Goal: Transaction & Acquisition: Complete application form

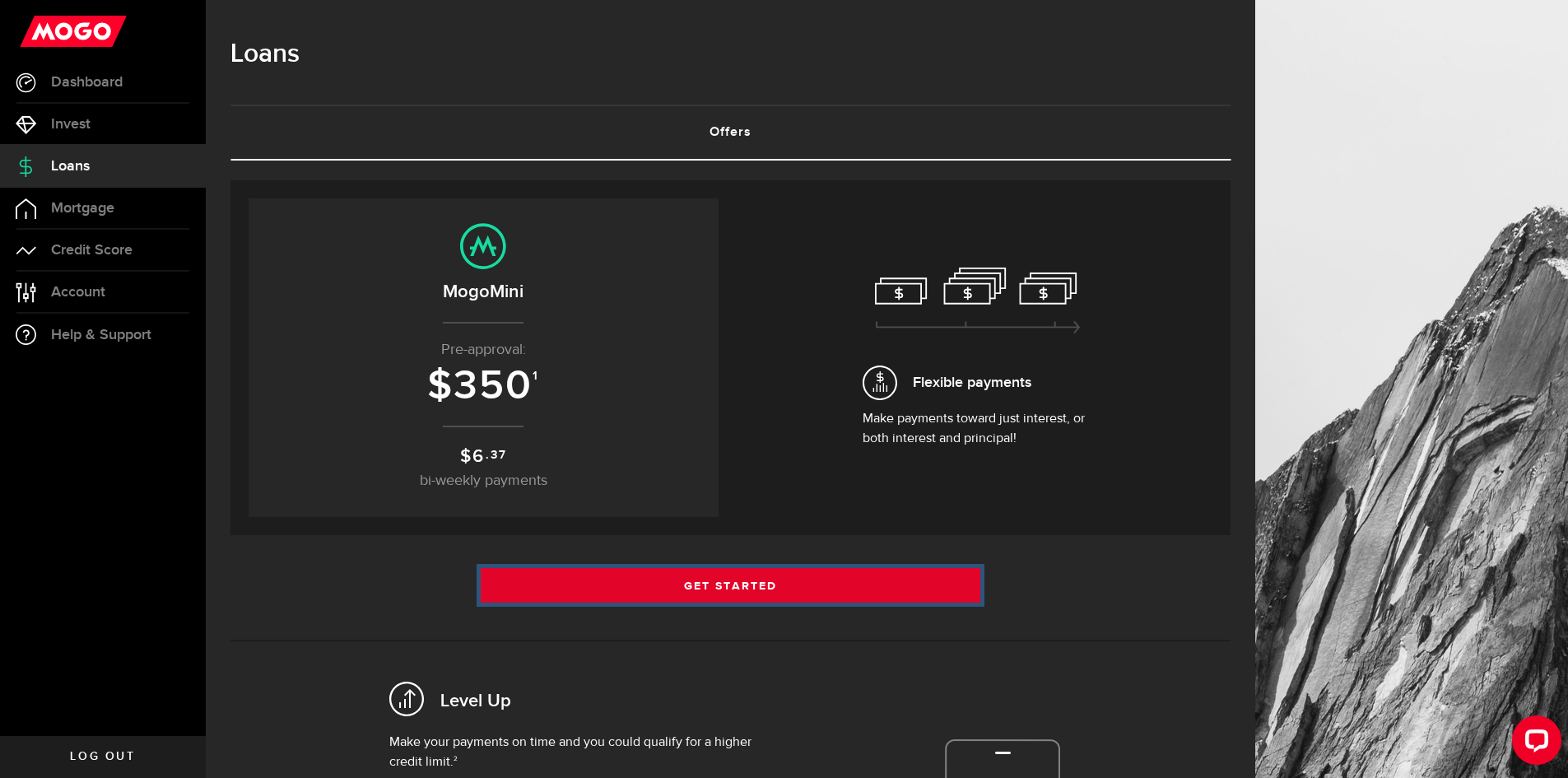
click at [604, 593] on link "Get Started" at bounding box center [731, 585] width 501 height 35
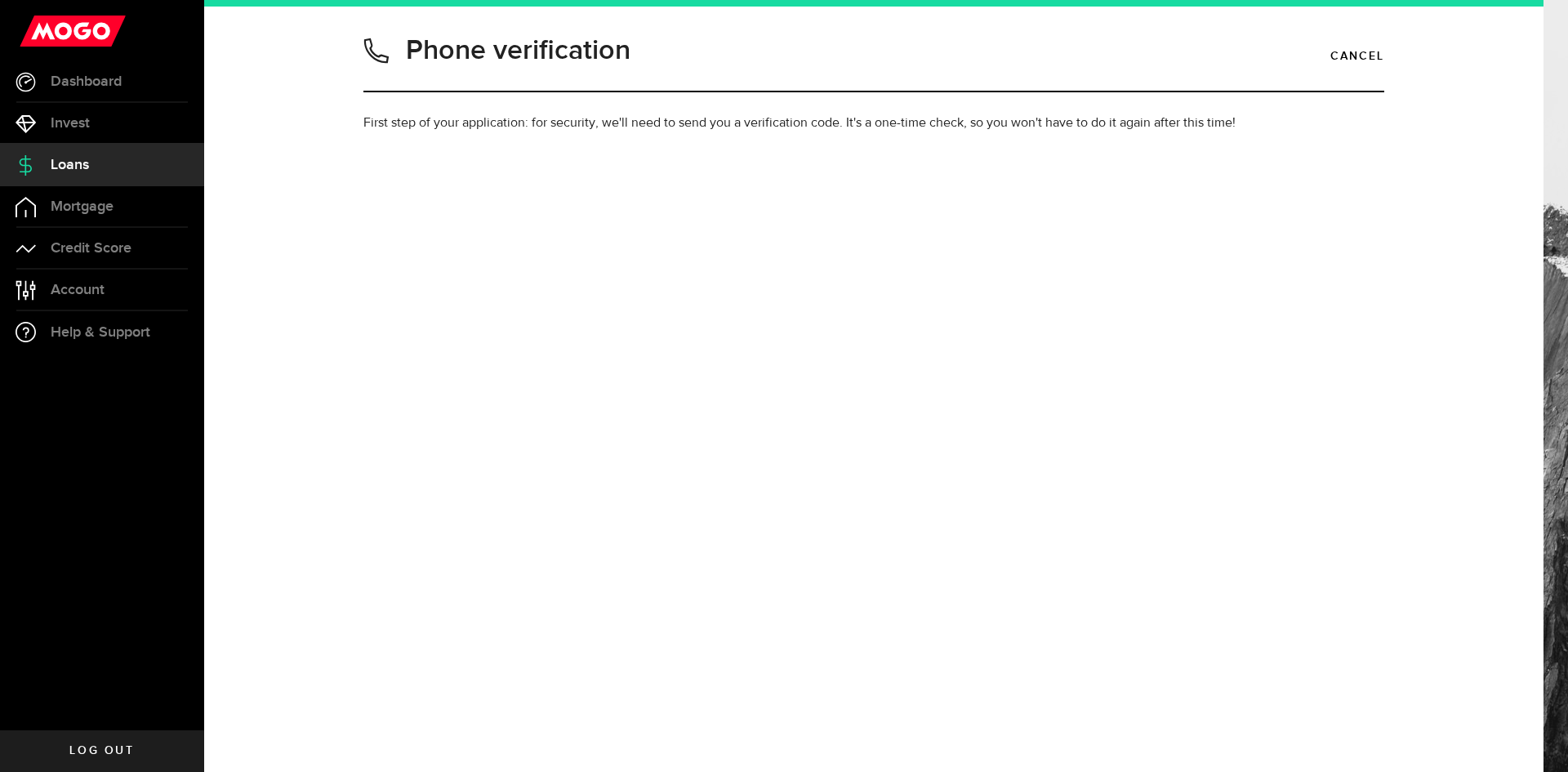
type input "6472007813"
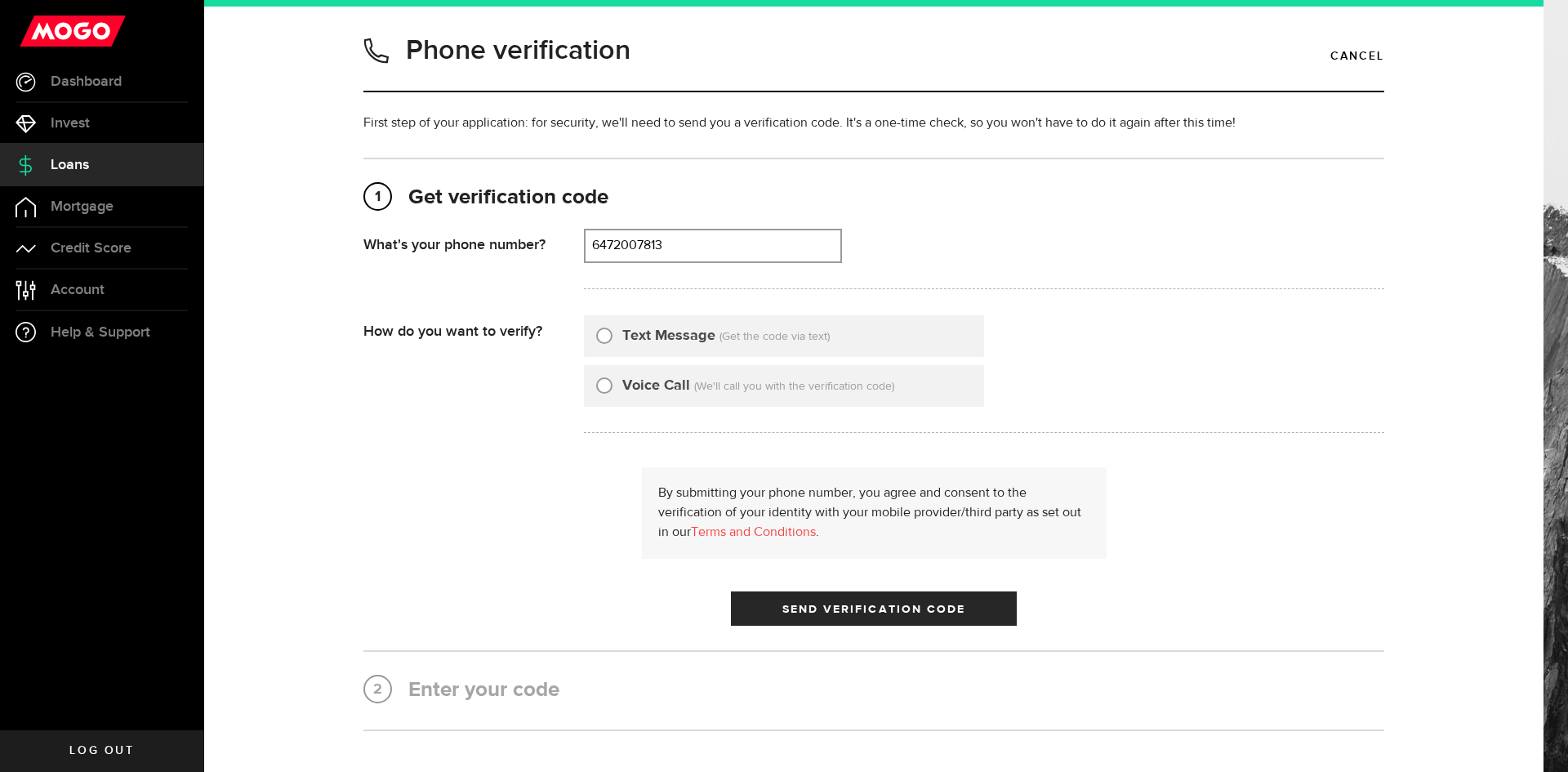
click at [645, 338] on label "Text Message" at bounding box center [669, 336] width 93 height 22
click at [613, 338] on input "Text Message" at bounding box center [604, 333] width 17 height 17
radio input "true"
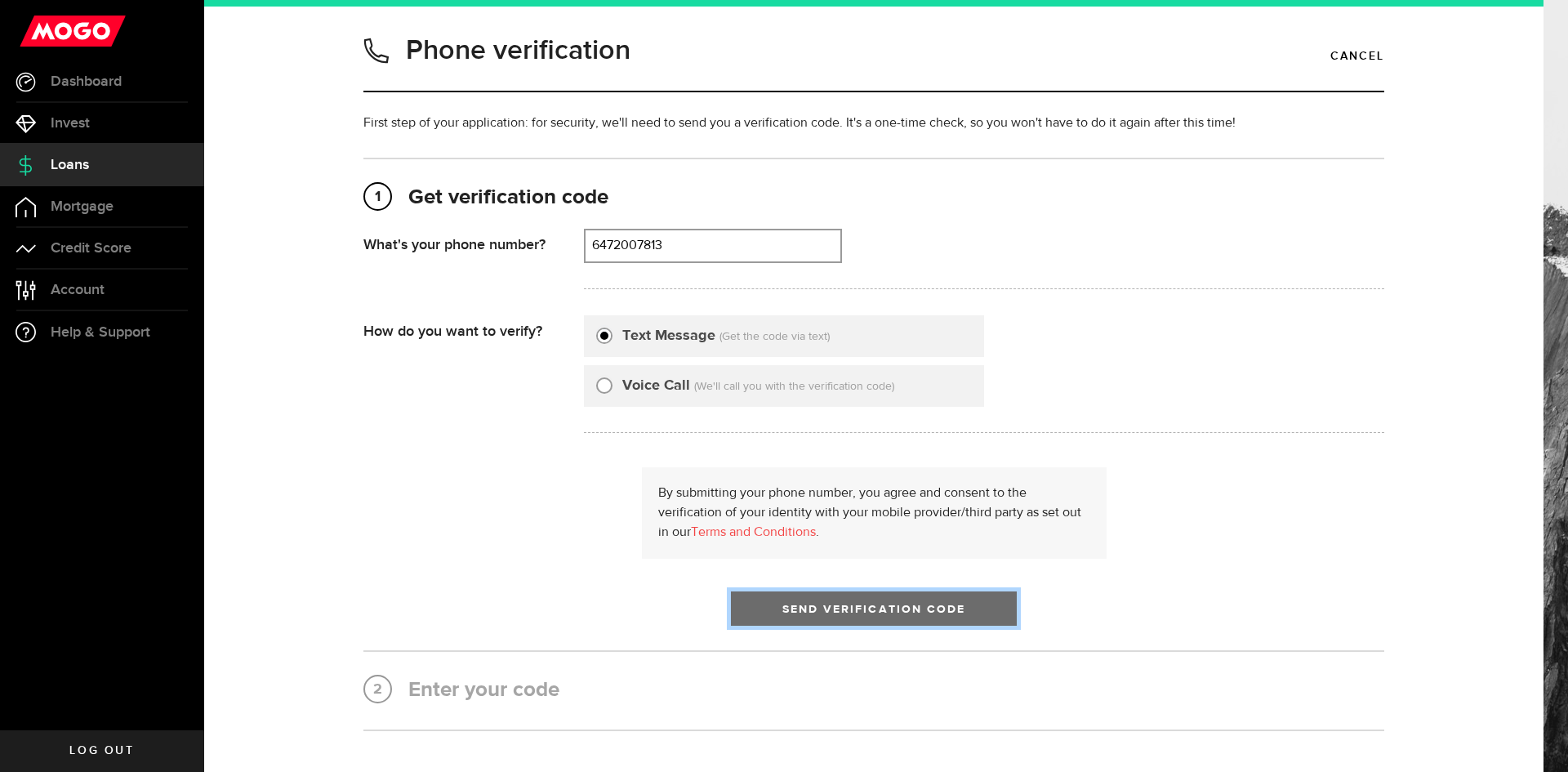
click at [771, 613] on button "Send Verification Code" at bounding box center [874, 608] width 286 height 34
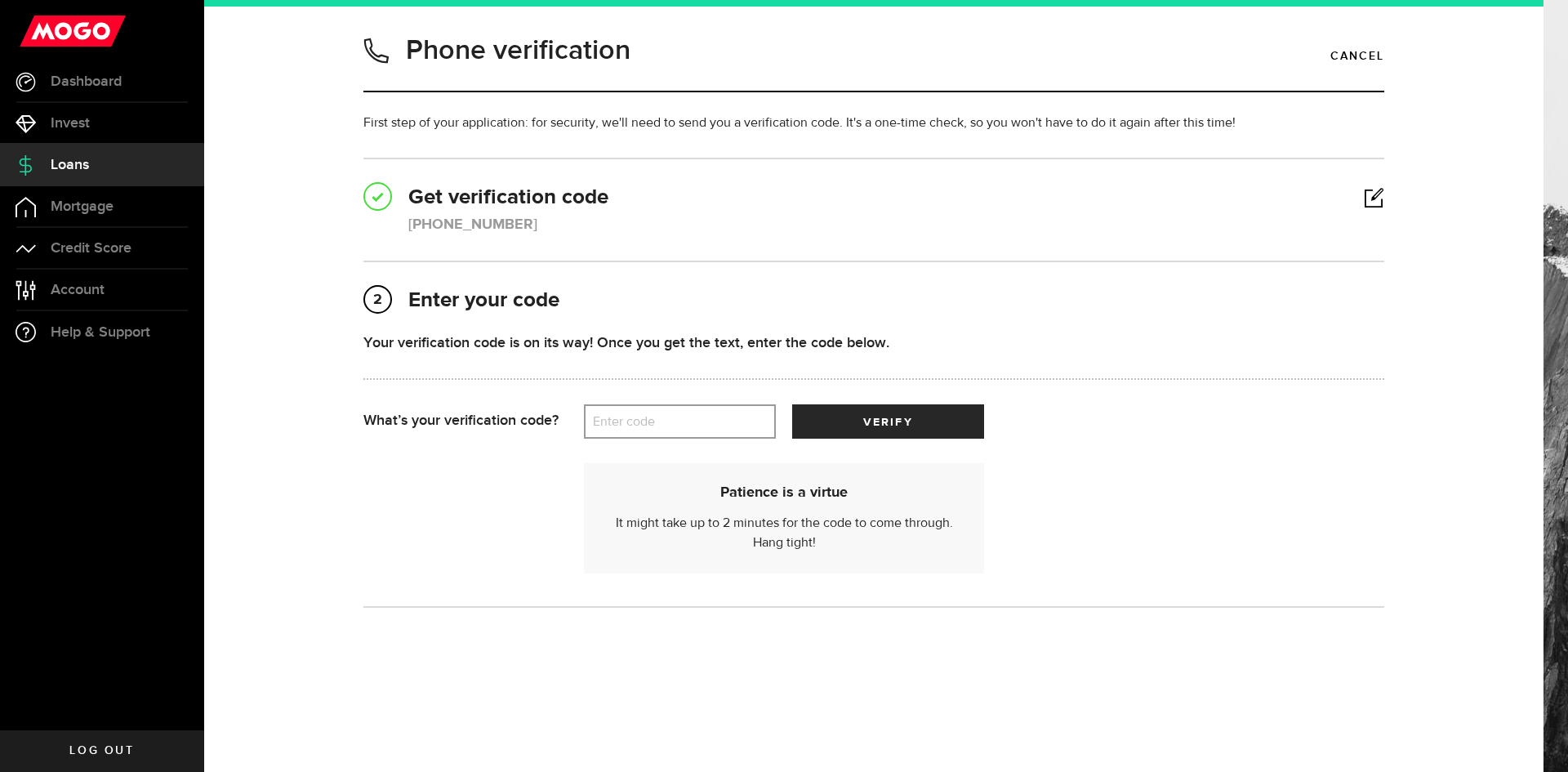
click at [692, 419] on label "Enter code" at bounding box center [679, 422] width 192 height 33
click at [692, 419] on input "Enter code" at bounding box center [679, 421] width 192 height 34
click at [681, 418] on label "Enter code" at bounding box center [679, 422] width 192 height 33
click at [681, 418] on input "Enter code" at bounding box center [679, 421] width 192 height 34
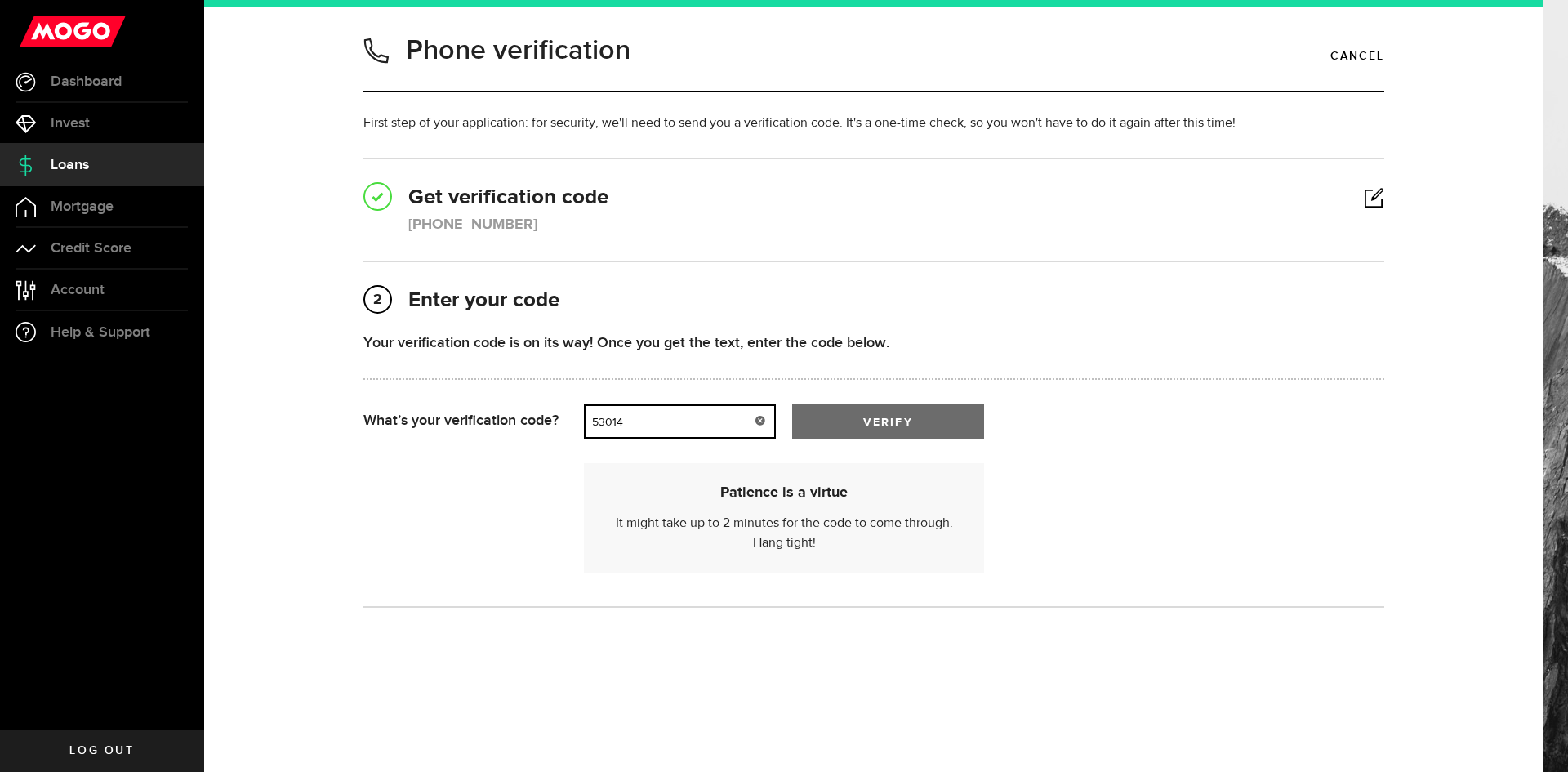
type input "53014"
click at [857, 415] on button "verify" at bounding box center [888, 421] width 192 height 34
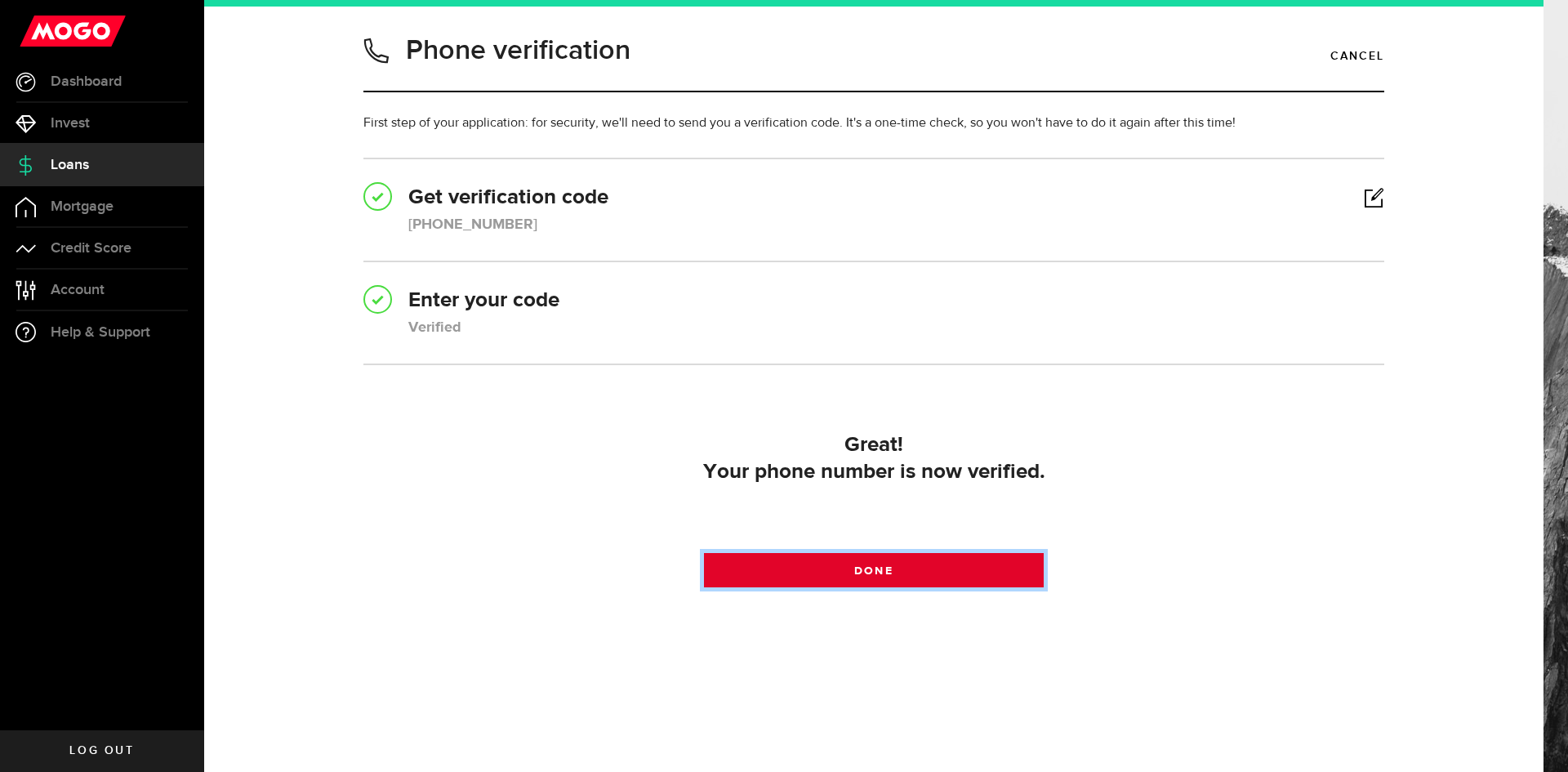
click at [846, 564] on link "Done" at bounding box center [874, 570] width 340 height 34
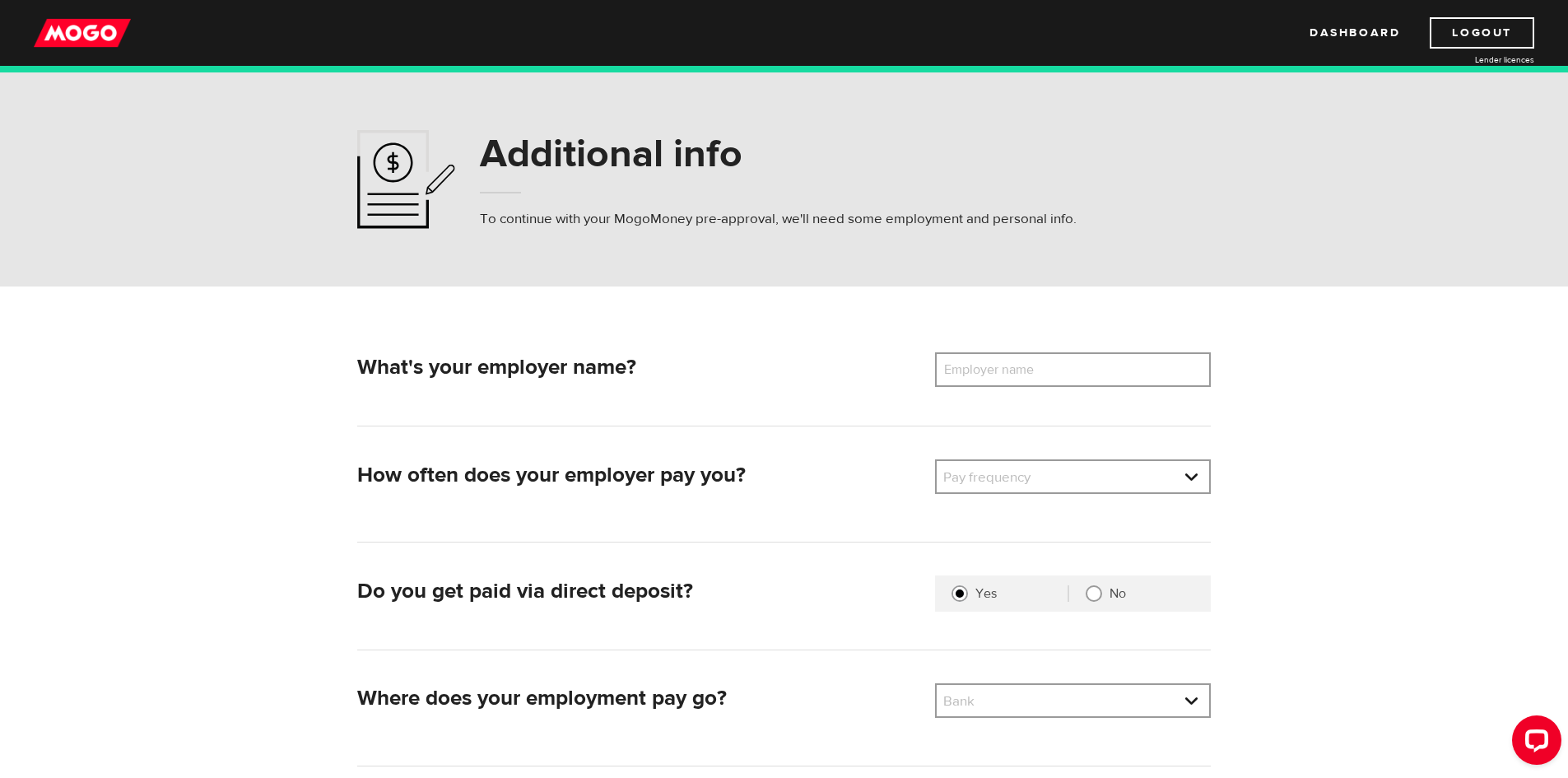
click at [1006, 385] on label "Employer name" at bounding box center [1001, 370] width 133 height 35
click at [1006, 385] on input "Employer name" at bounding box center [1072, 370] width 276 height 35
type input "Sunlife"
click at [965, 618] on li "Monthly" at bounding box center [1073, 611] width 273 height 27
select select "4"
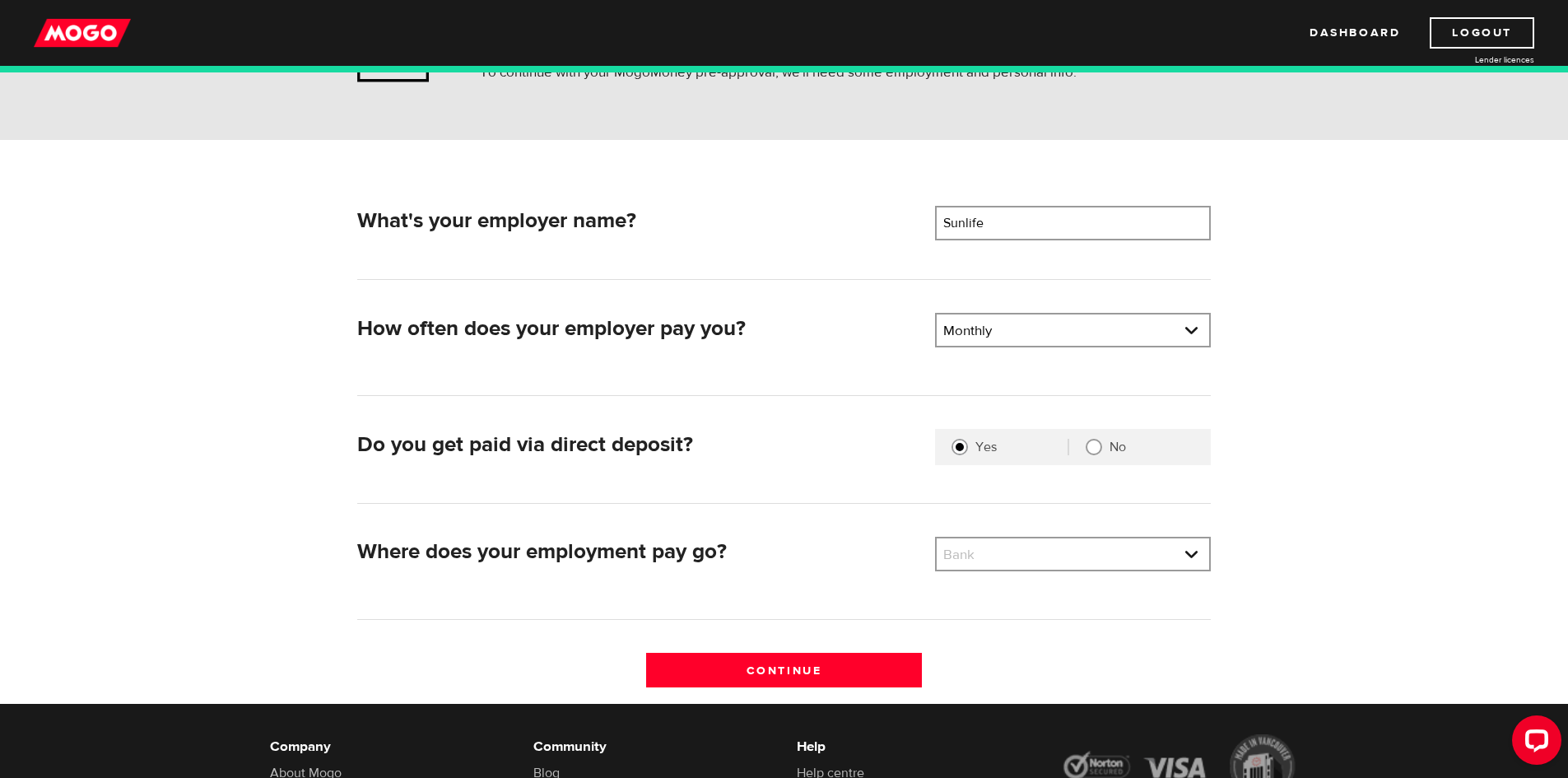
scroll to position [147, 0]
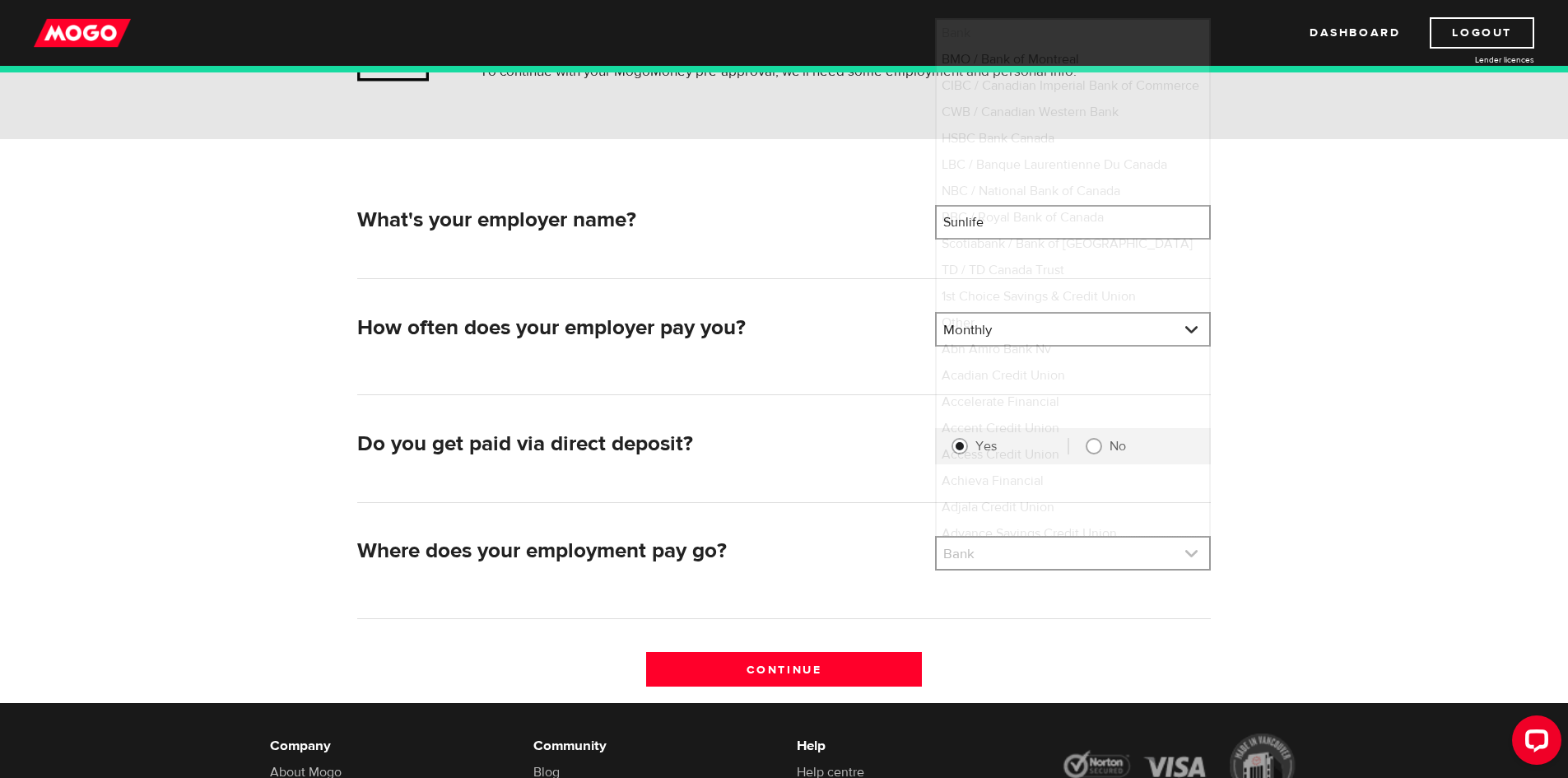
click at [1074, 553] on link at bounding box center [1073, 553] width 273 height 31
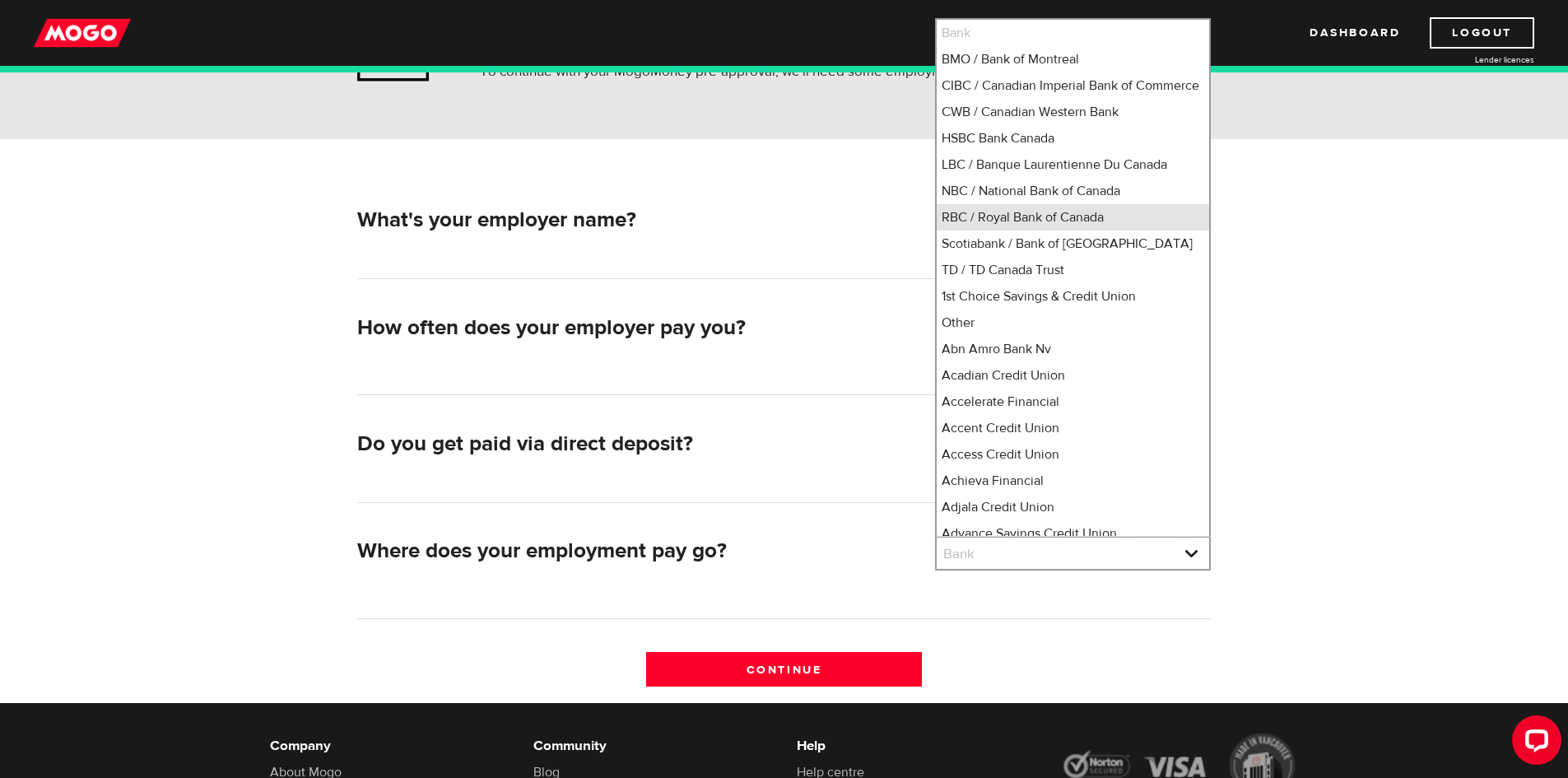
scroll to position [4, 0]
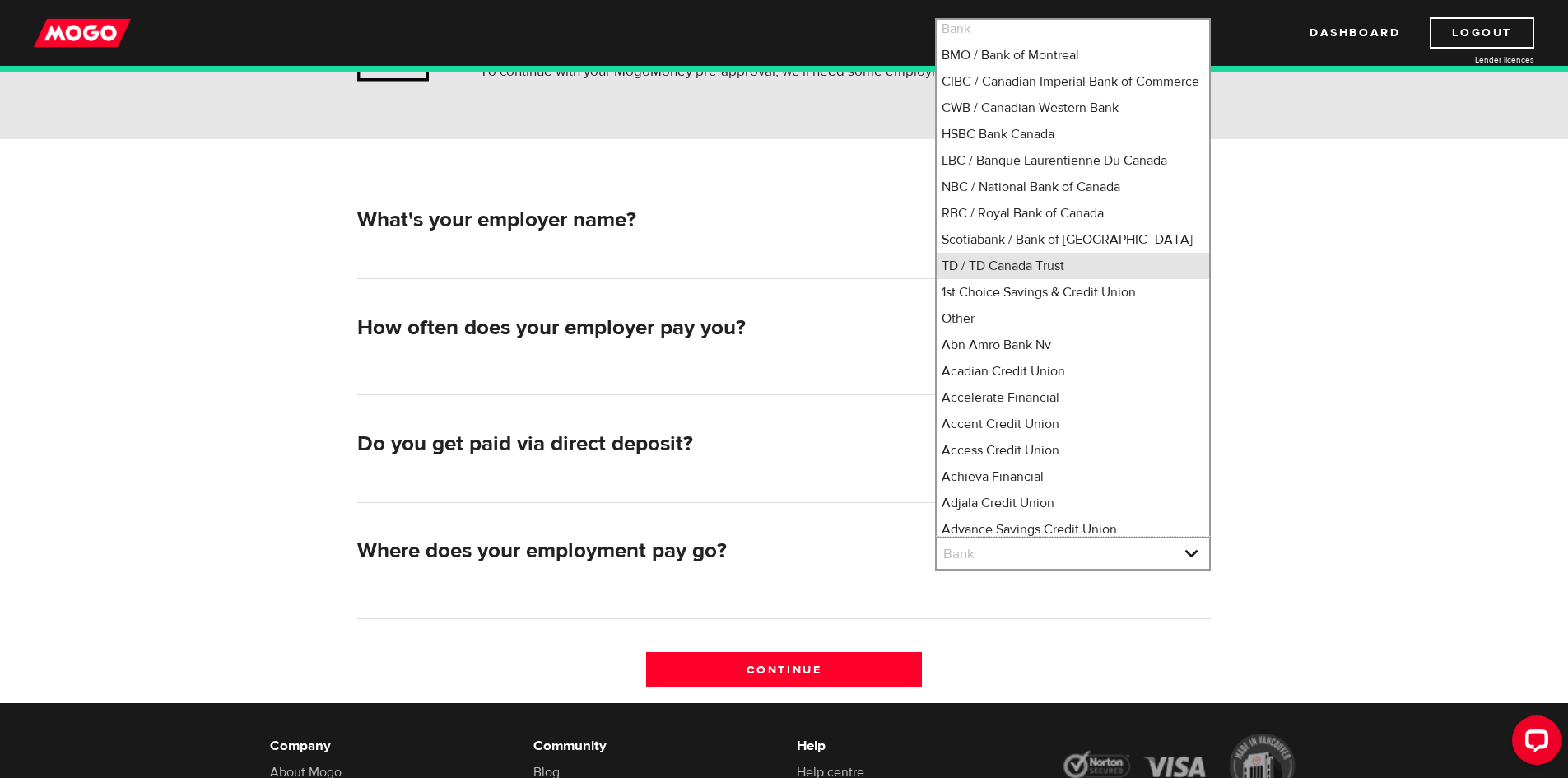
click at [1050, 279] on li "TD / TD Canada Trust" at bounding box center [1073, 266] width 273 height 27
select select "9"
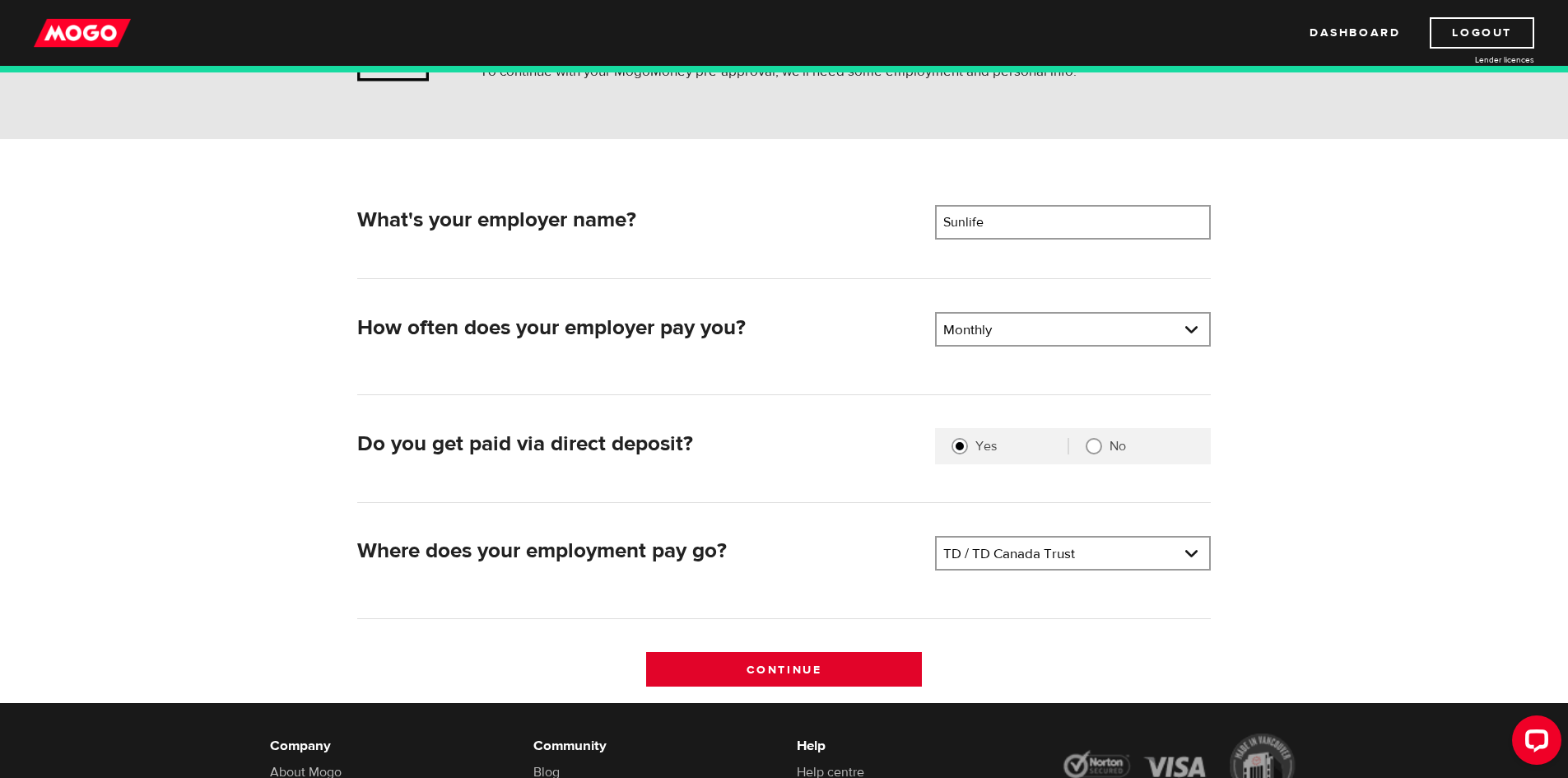
click at [835, 658] on input "Continue" at bounding box center [783, 669] width 276 height 35
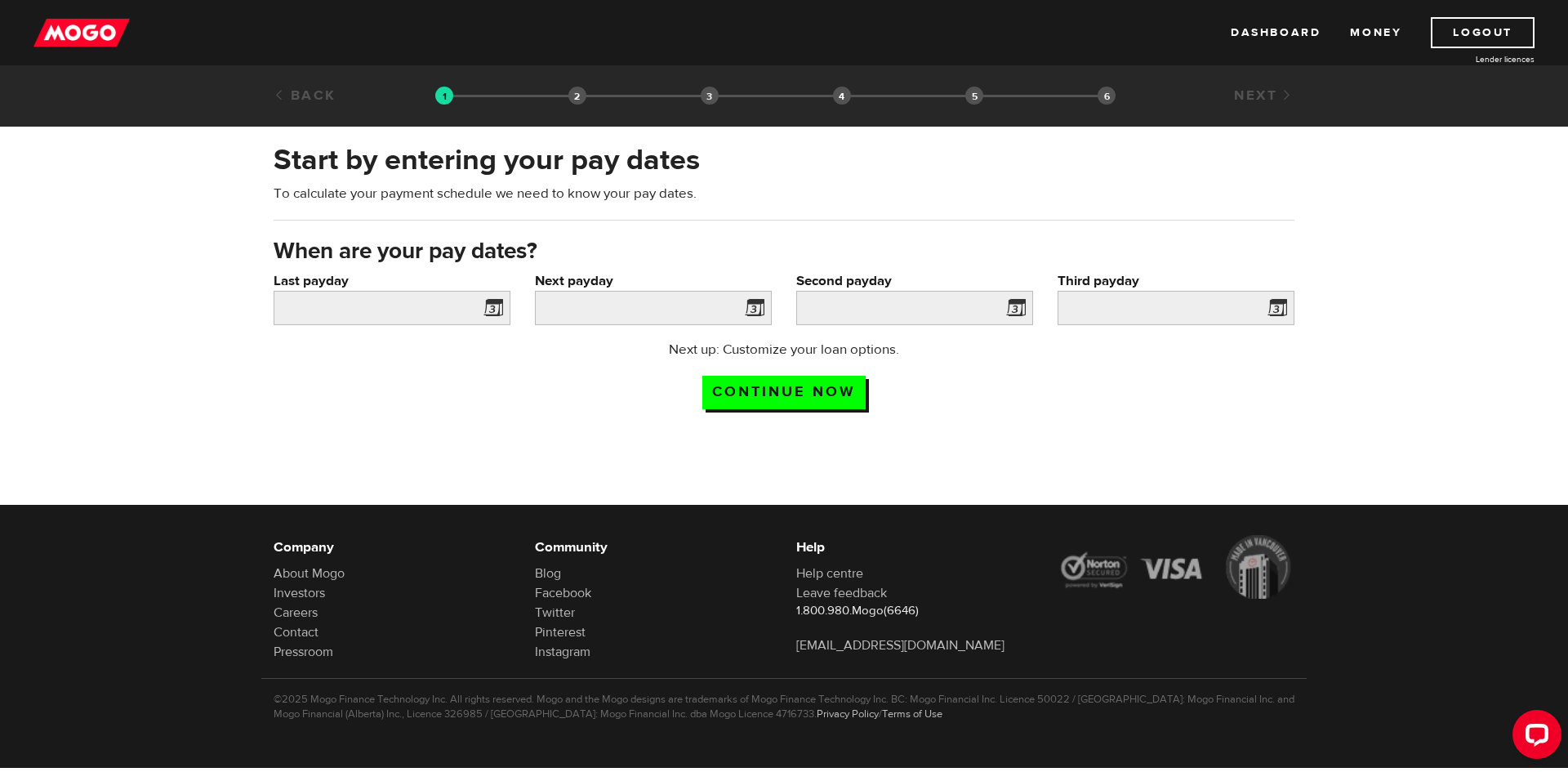
click at [495, 301] on span at bounding box center [490, 310] width 25 height 26
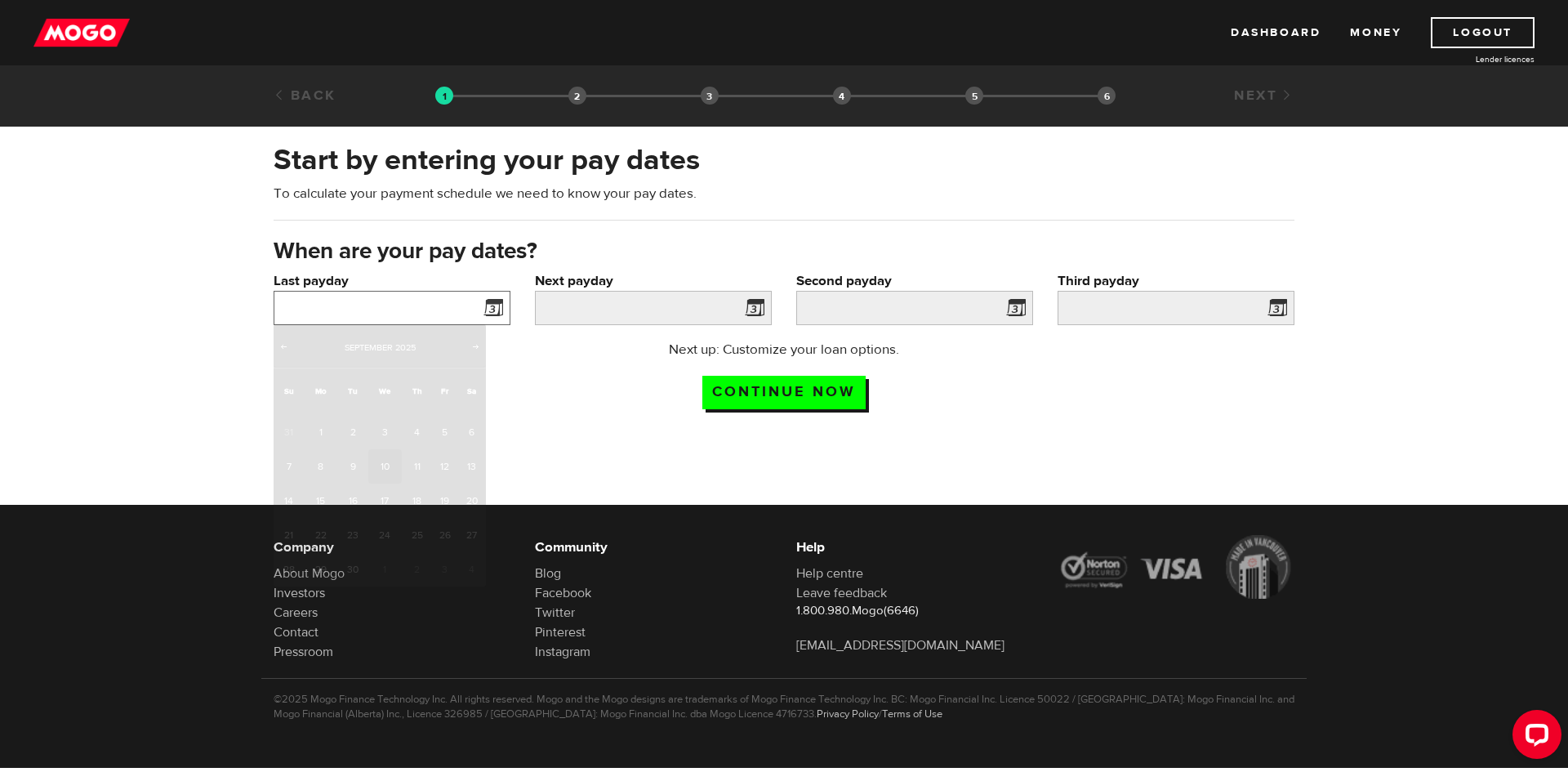
click at [418, 307] on input "Last payday" at bounding box center [391, 308] width 236 height 34
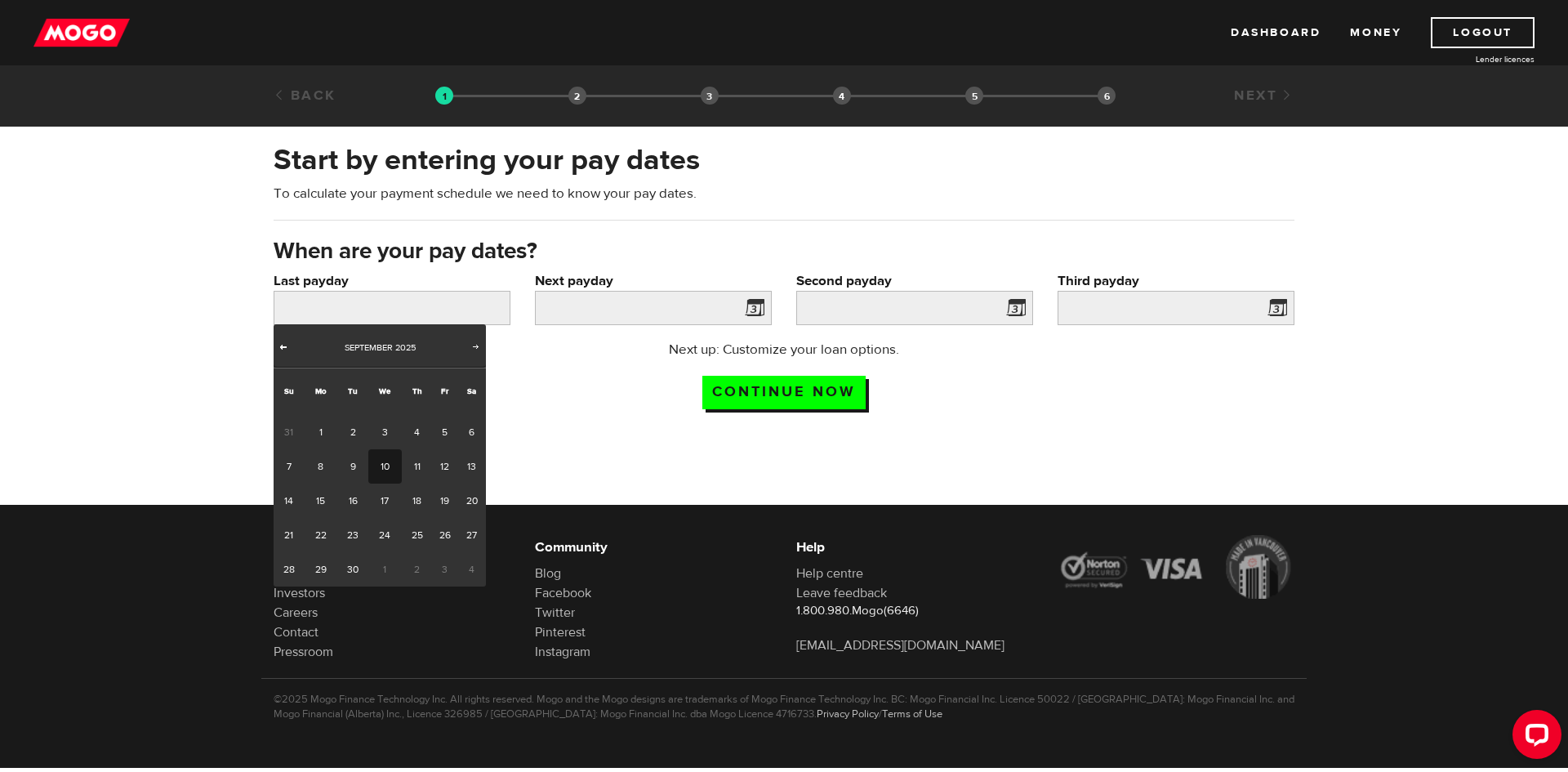
click at [281, 346] on span "Prev" at bounding box center [283, 346] width 13 height 13
click at [440, 497] on link "15" at bounding box center [444, 500] width 25 height 34
type input "[DATE]"
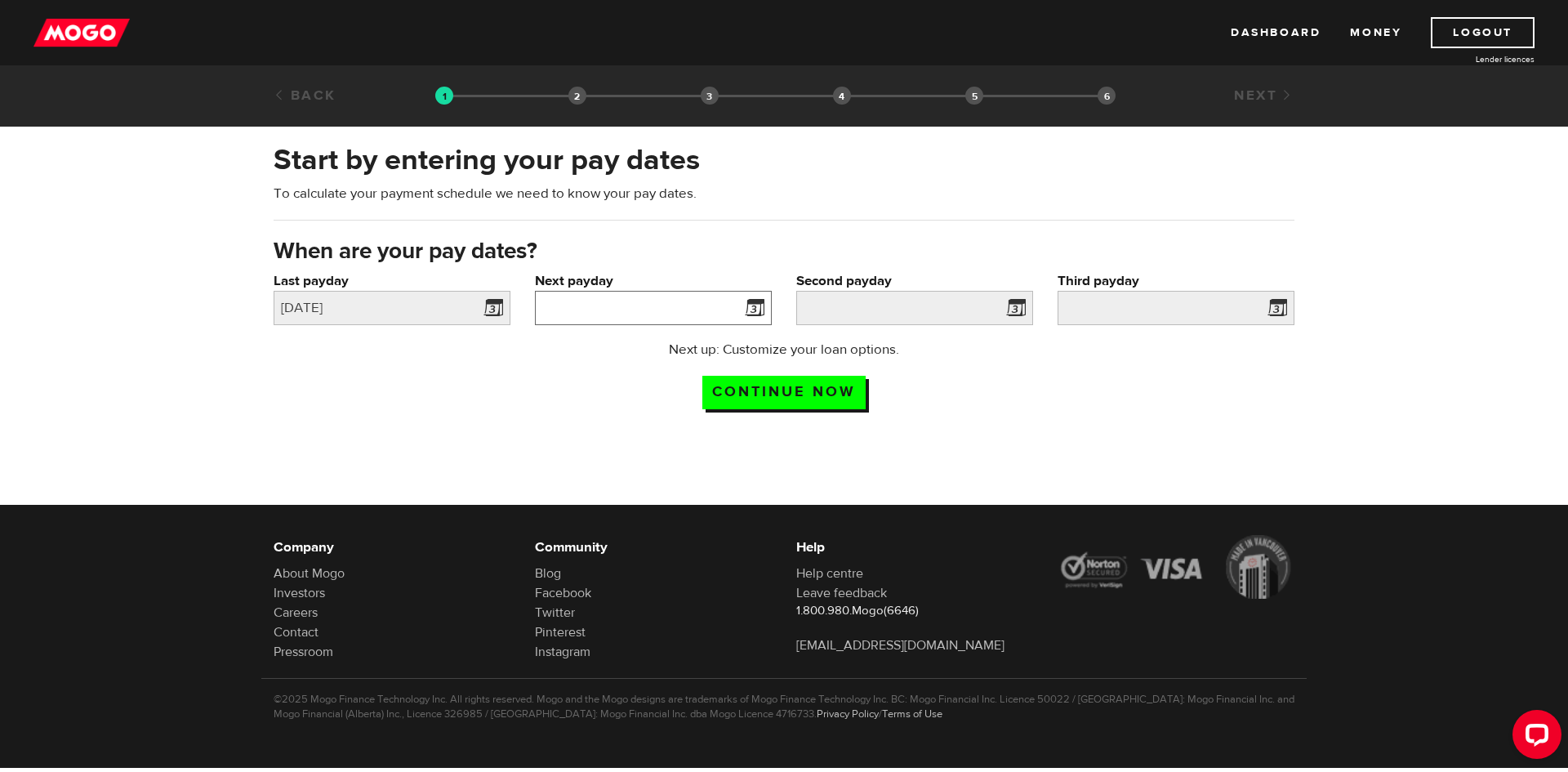
click at [705, 309] on input "Next payday" at bounding box center [653, 308] width 236 height 34
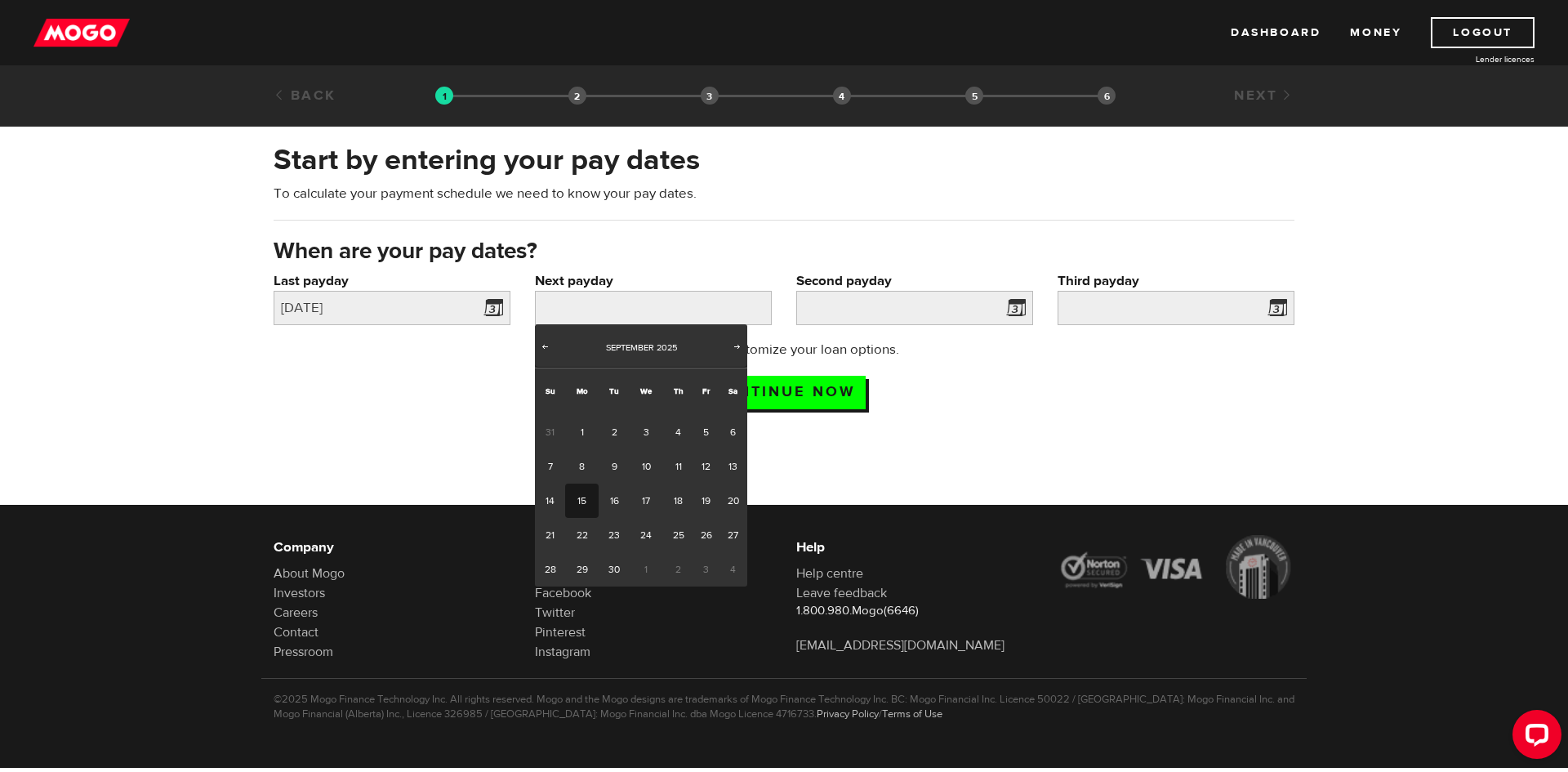
click at [576, 501] on link "15" at bounding box center [582, 500] width 33 height 34
type input "[DATE]"
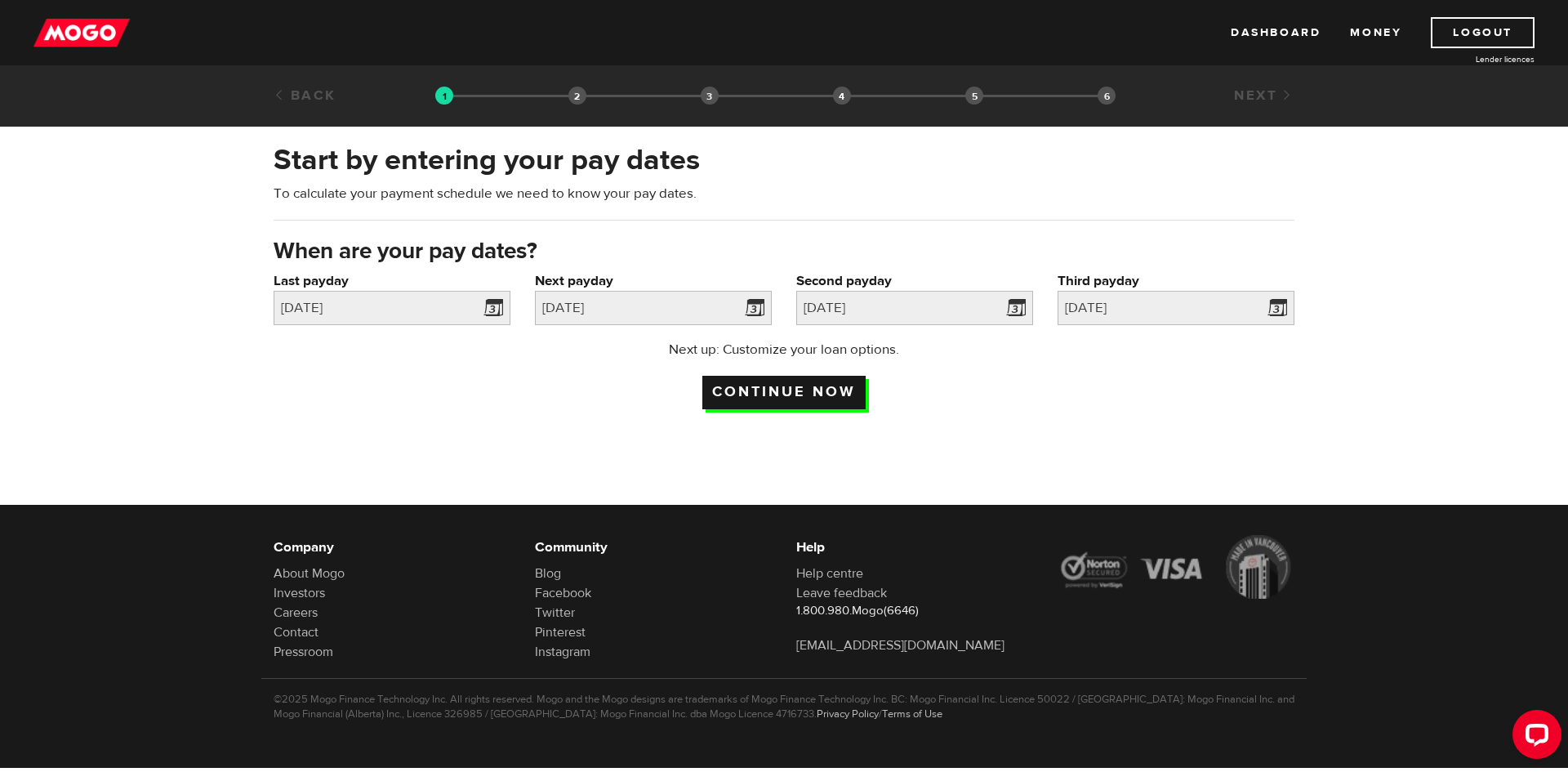
click at [832, 386] on input "Continue now" at bounding box center [784, 392] width 163 height 33
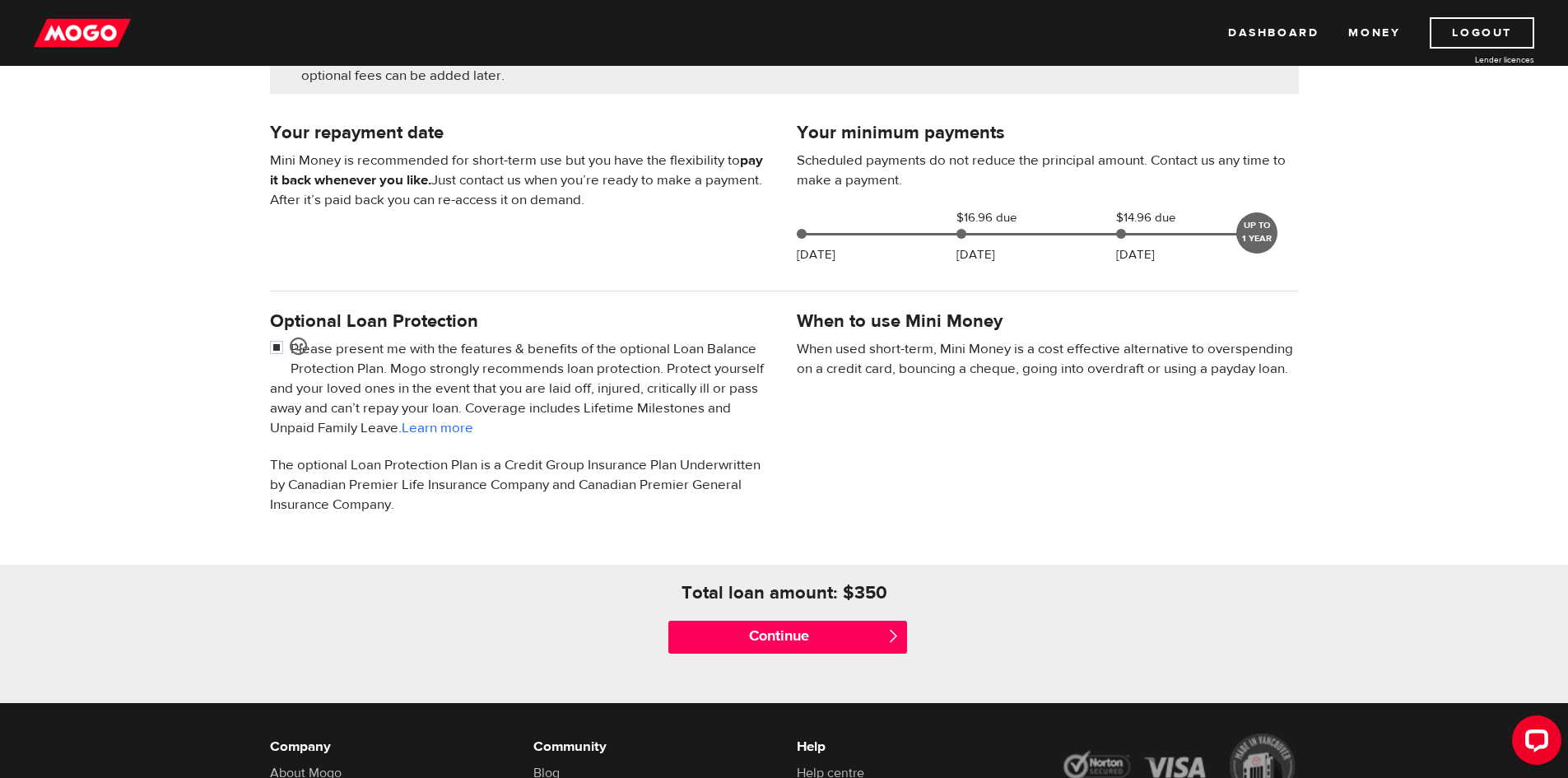
scroll to position [323, 0]
click at [740, 626] on input "Continue" at bounding box center [787, 636] width 238 height 33
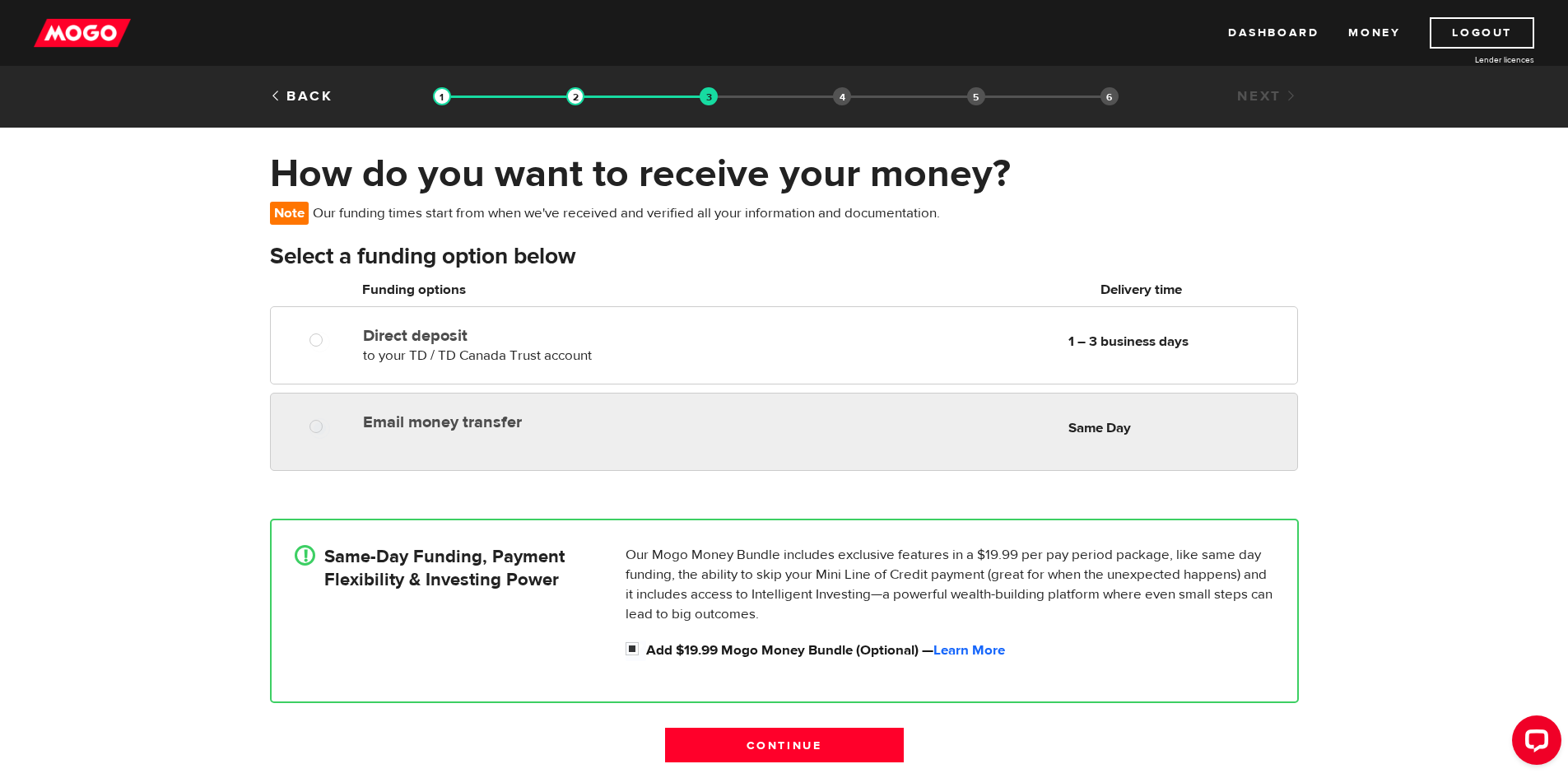
radio input "true"
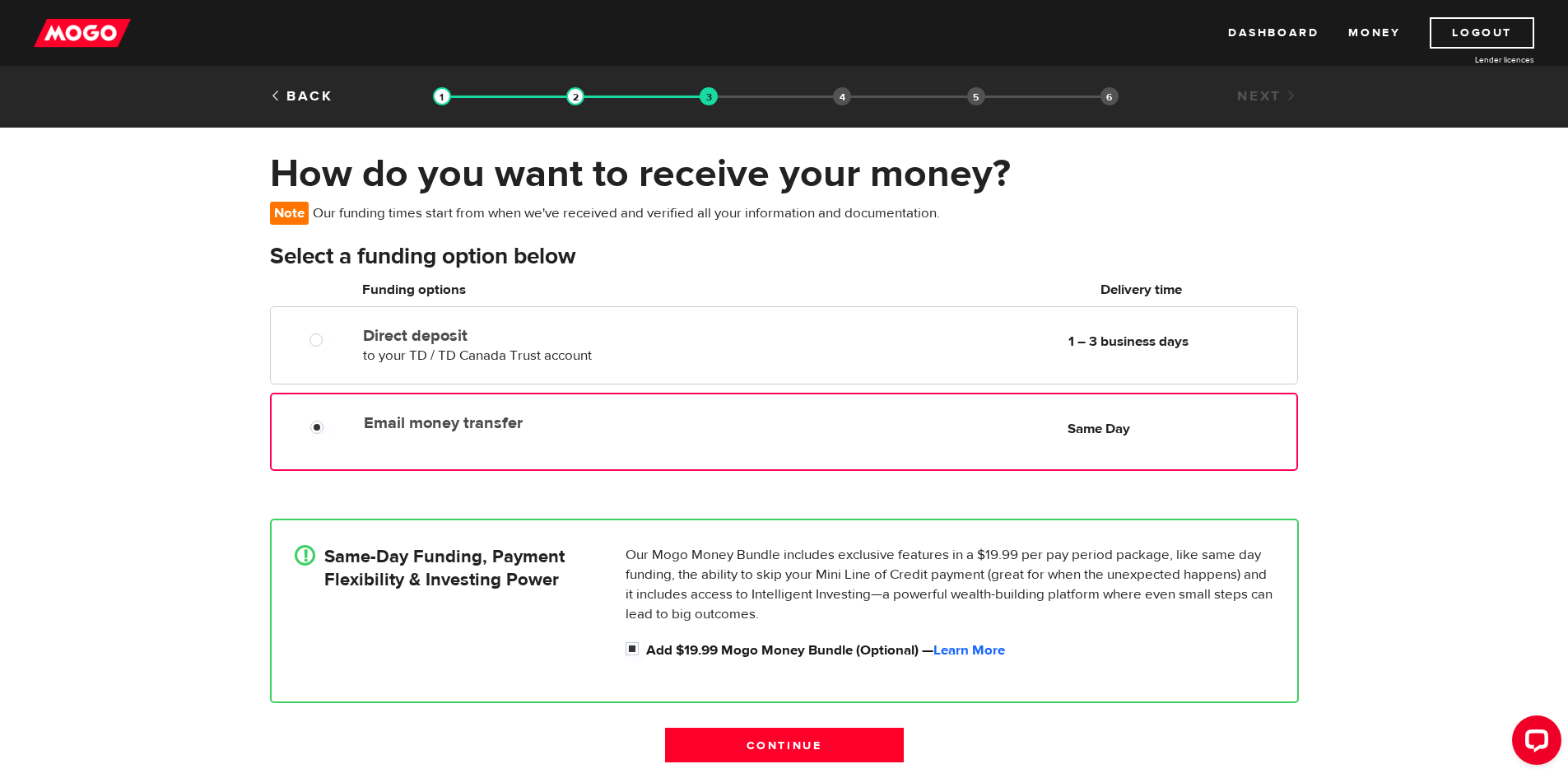
click at [772, 426] on div "Email money transfer Delivery in Same Day Same Day" at bounding box center [826, 423] width 938 height 32
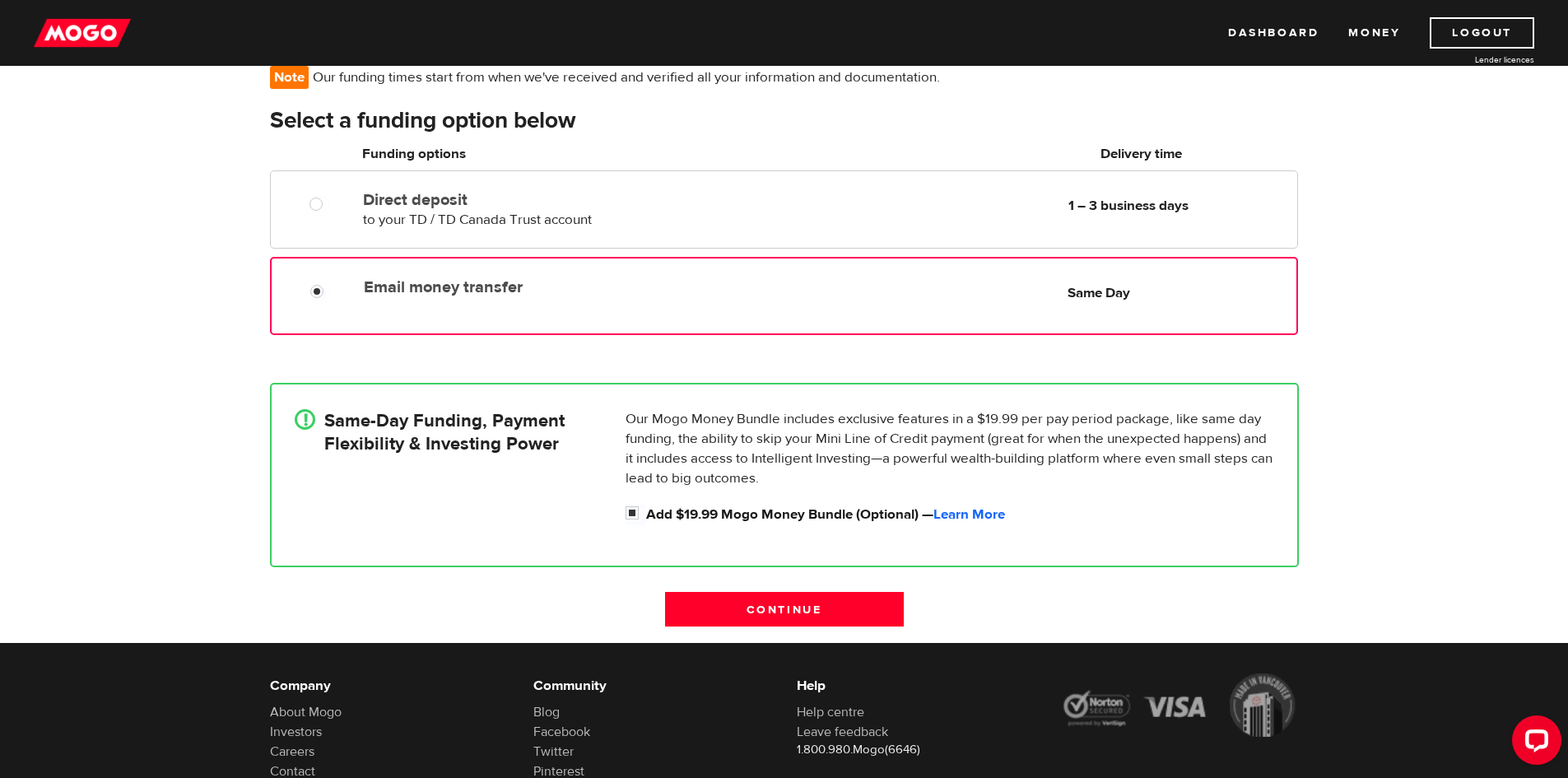
scroll to position [141, 0]
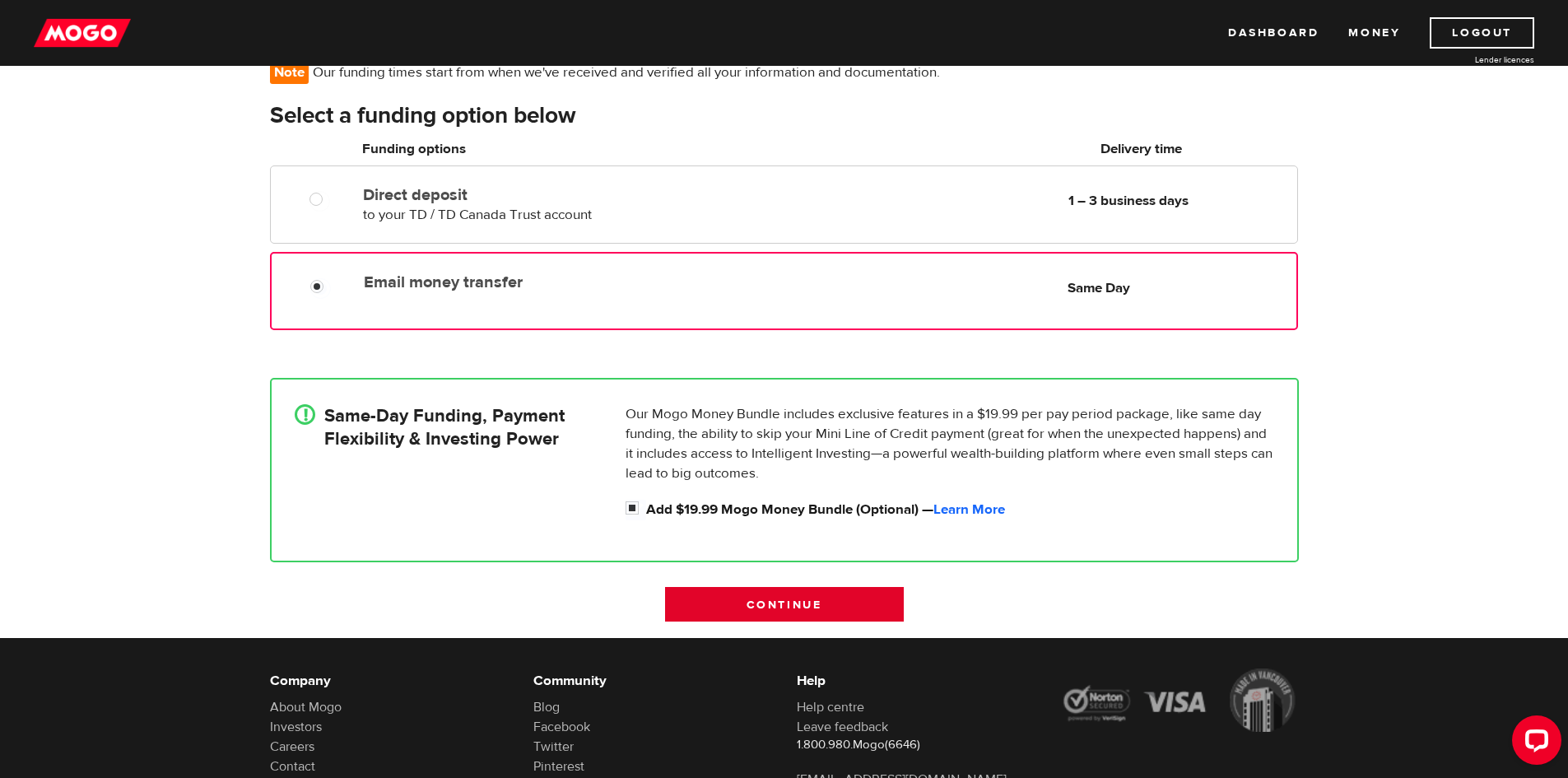
click at [744, 596] on input "Continue" at bounding box center [784, 603] width 238 height 35
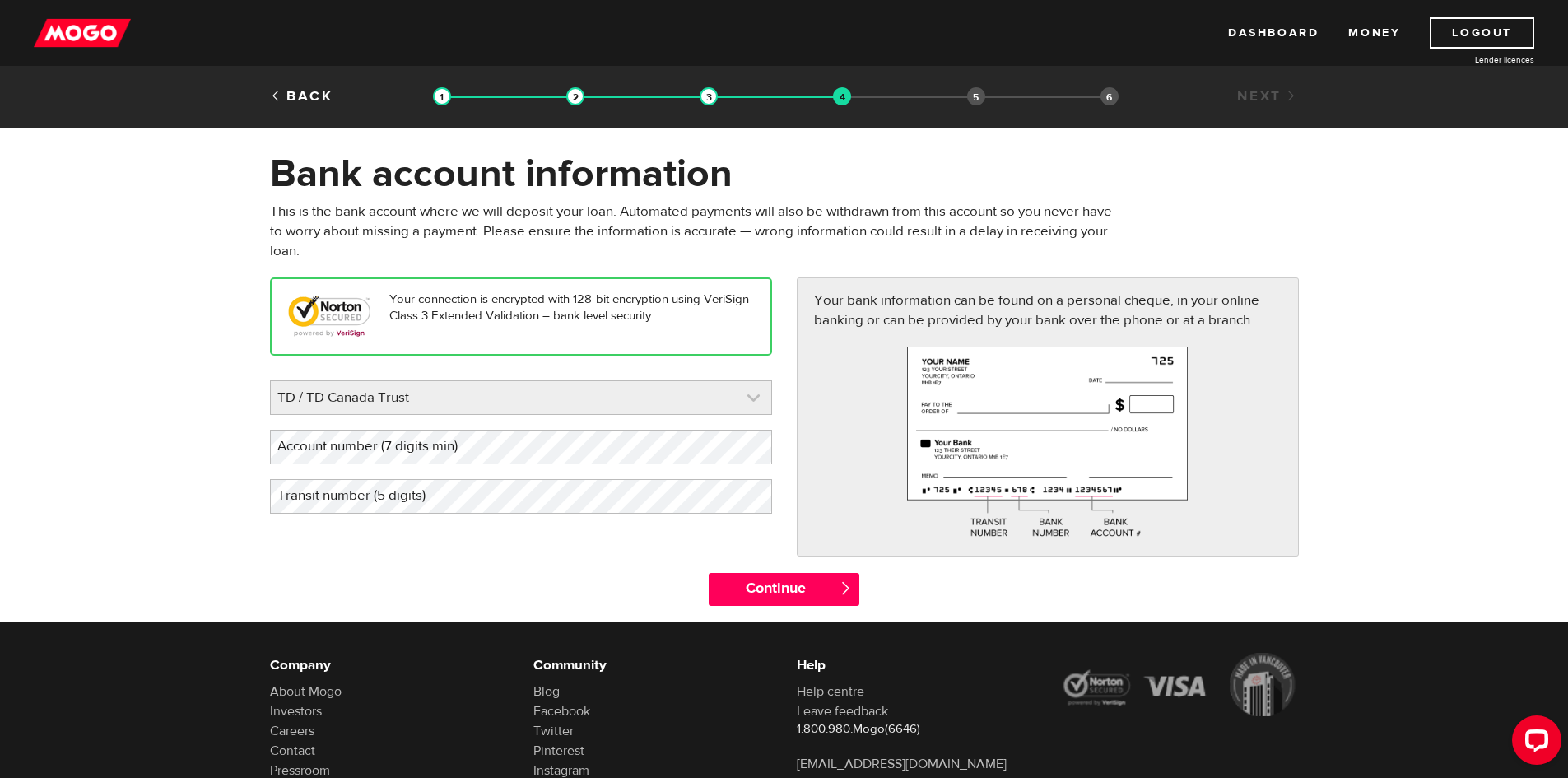
click at [661, 397] on link at bounding box center [521, 397] width 501 height 33
click at [740, 579] on input "Continue" at bounding box center [784, 589] width 151 height 33
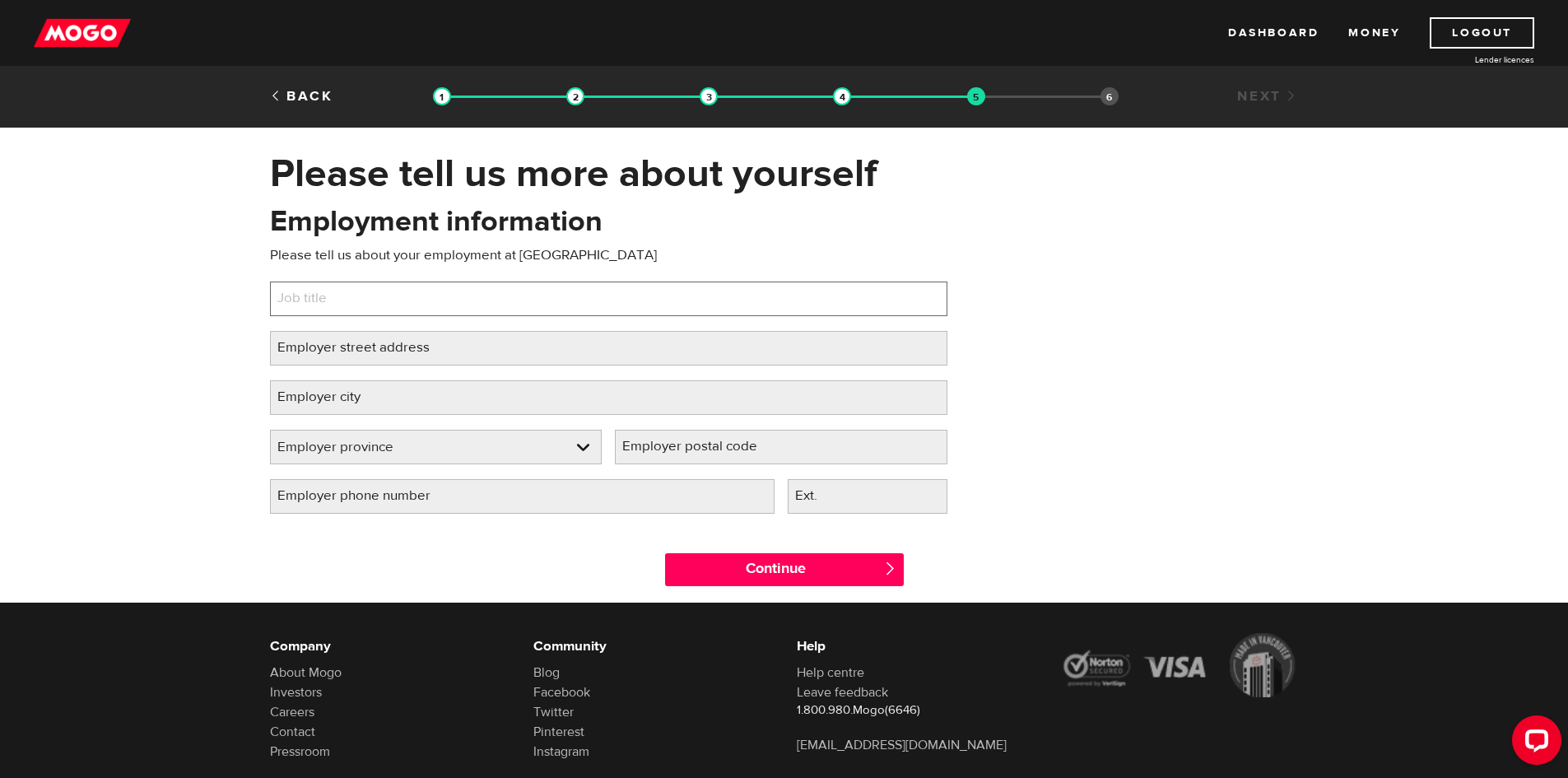
click at [438, 298] on input "Job title" at bounding box center [609, 299] width 678 height 35
type input "Operator"
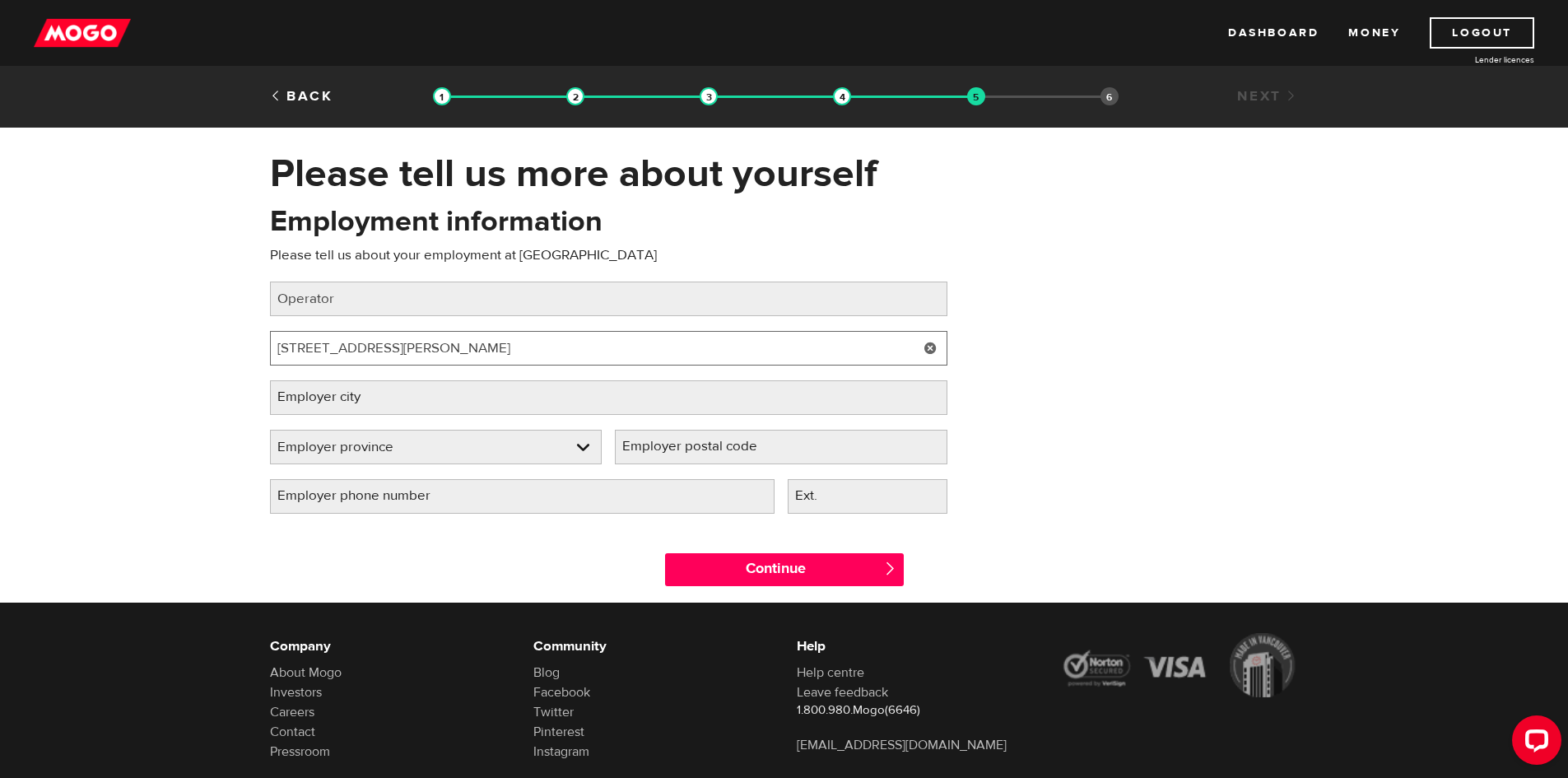
type input "270 Sheldon Av"
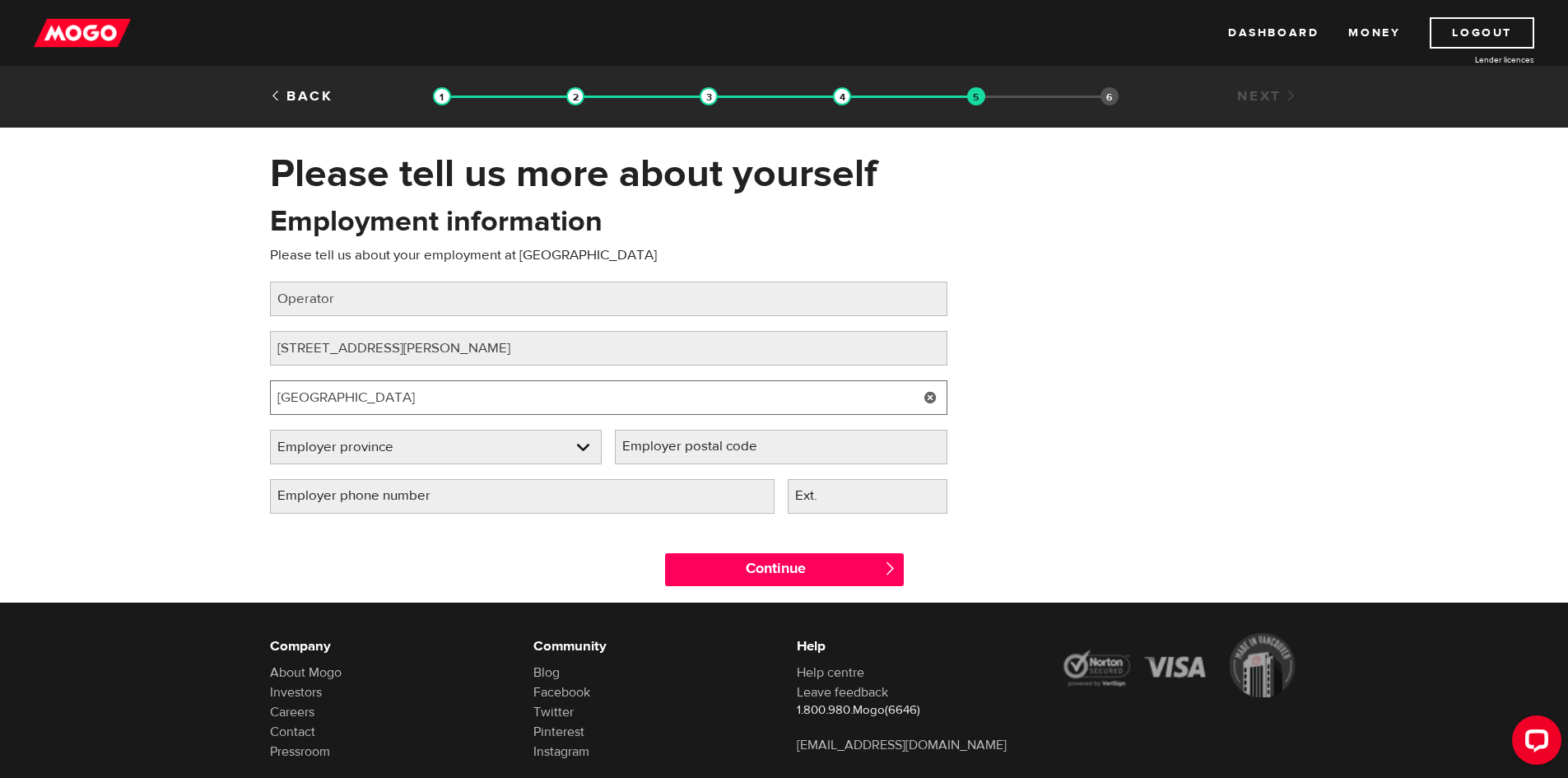
type input "Toronto"
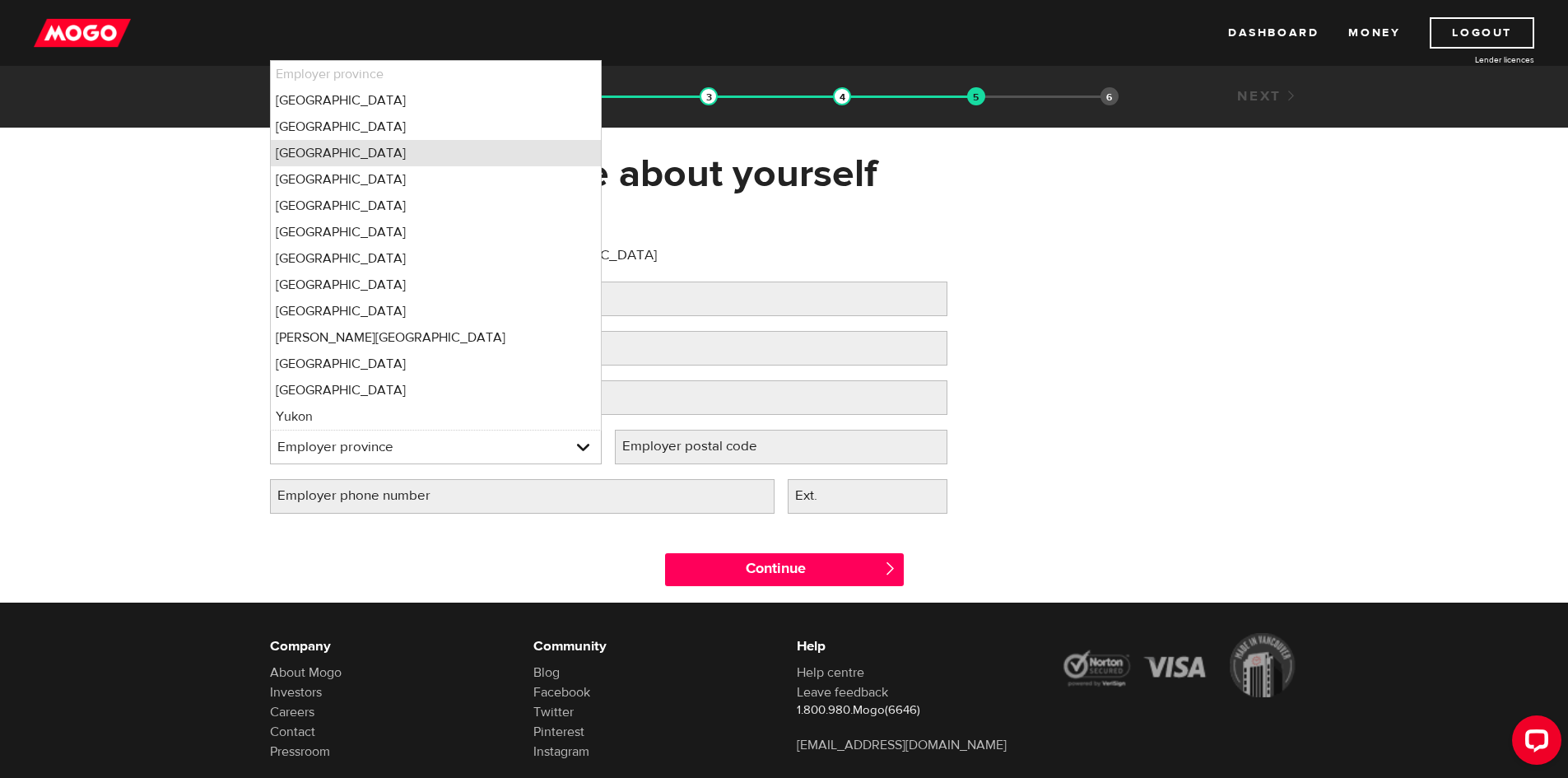
click at [458, 161] on li "Ontario" at bounding box center [436, 153] width 330 height 27
select select "ON"
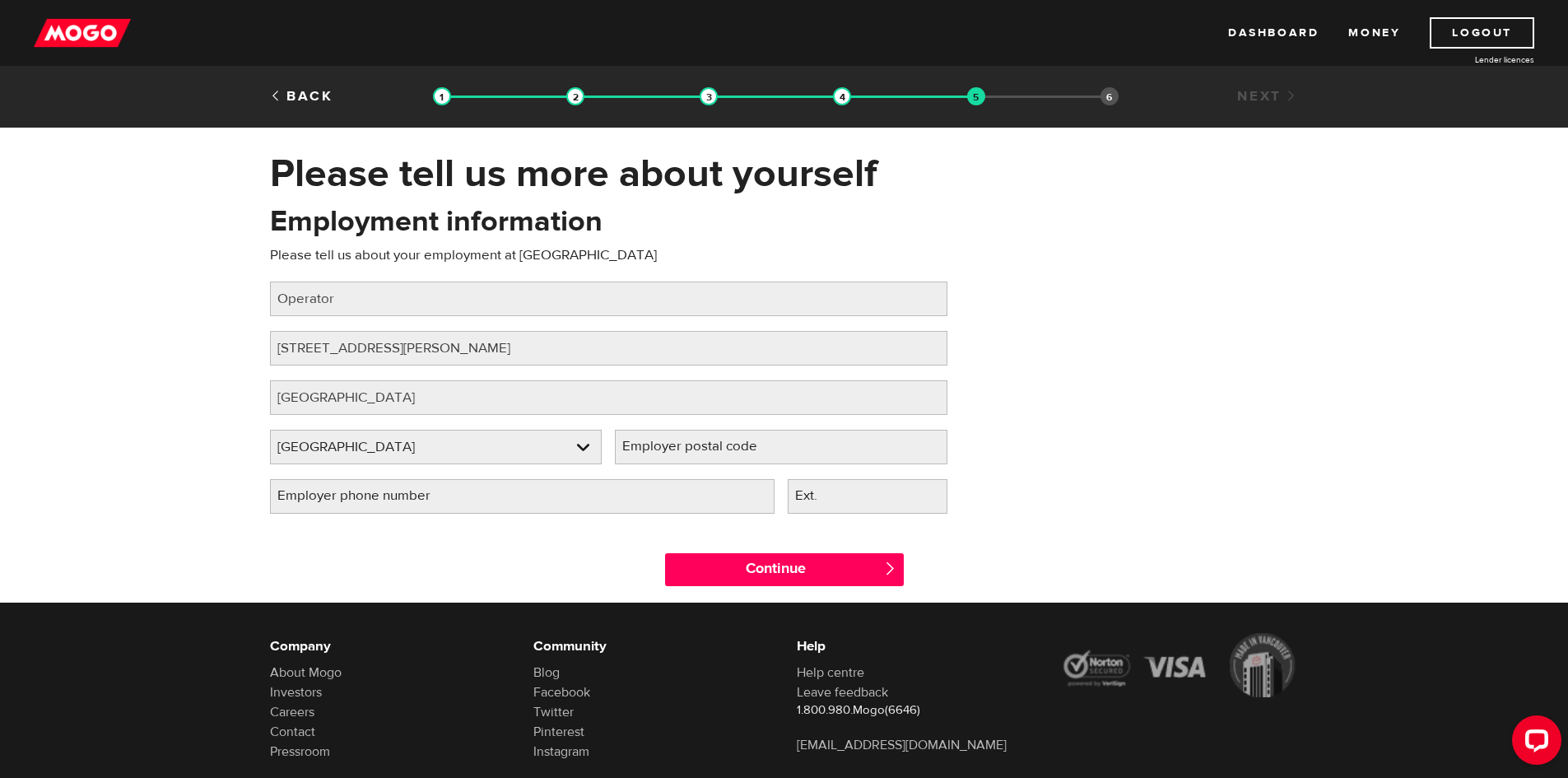
click at [633, 449] on label "Employer postal code" at bounding box center [702, 447] width 176 height 34
click at [633, 449] on input "Employer postal code" at bounding box center [780, 447] width 332 height 35
type input "m8w4m1"
click at [607, 485] on input "Employer phone number" at bounding box center [523, 496] width 505 height 35
type input "(647) 638-1878"
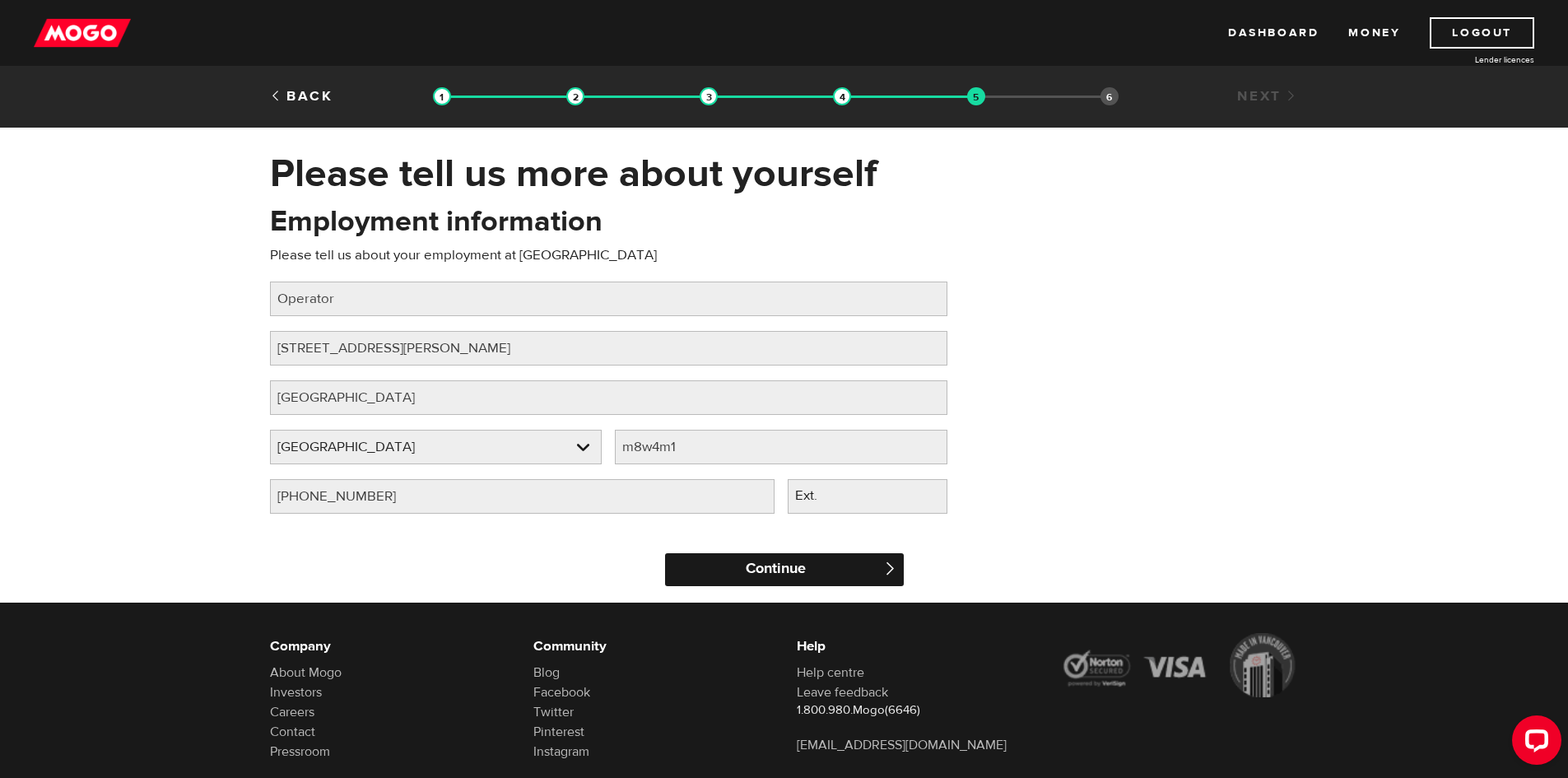
click at [734, 563] on input "Continue" at bounding box center [784, 569] width 238 height 33
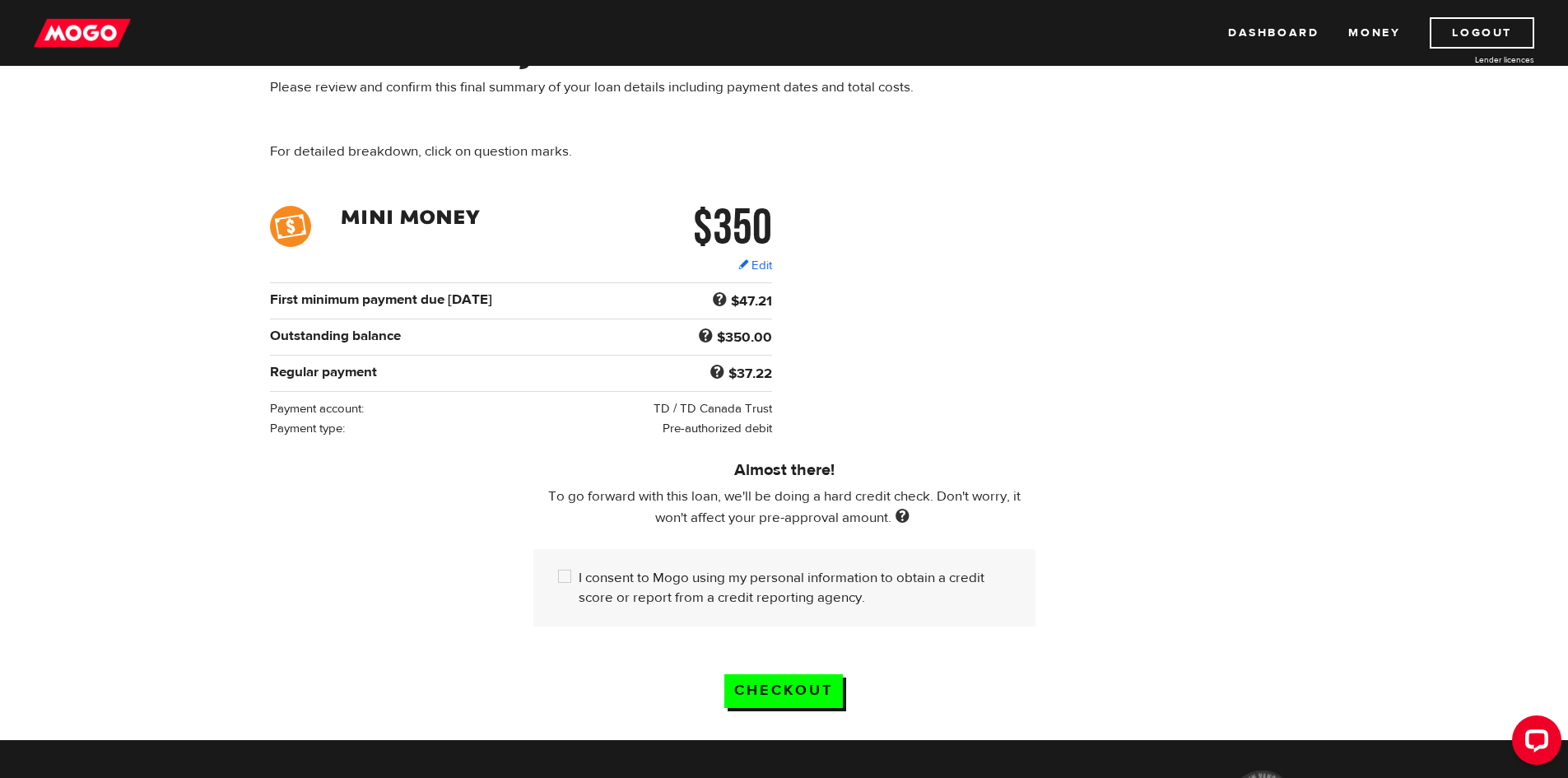
scroll to position [132, 0]
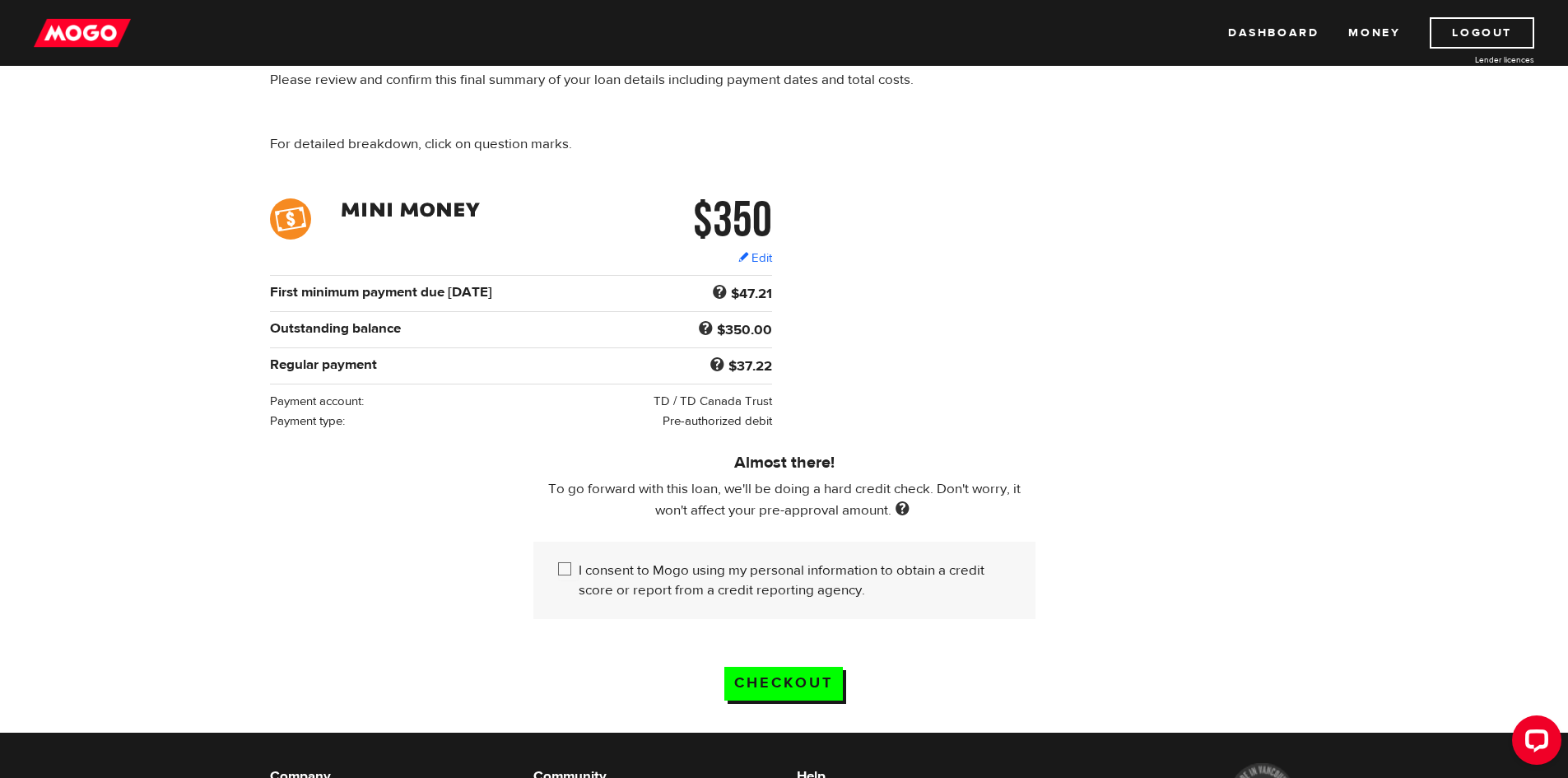
click at [552, 567] on div "I consent to Mogo using my personal information to obtain a credit score or rep…" at bounding box center [784, 580] width 502 height 77
click at [568, 563] on input "I consent to Mogo using my personal information to obtain a credit score or rep…" at bounding box center [568, 571] width 20 height 20
checkbox input "true"
click at [772, 681] on input "Checkout" at bounding box center [784, 684] width 119 height 34
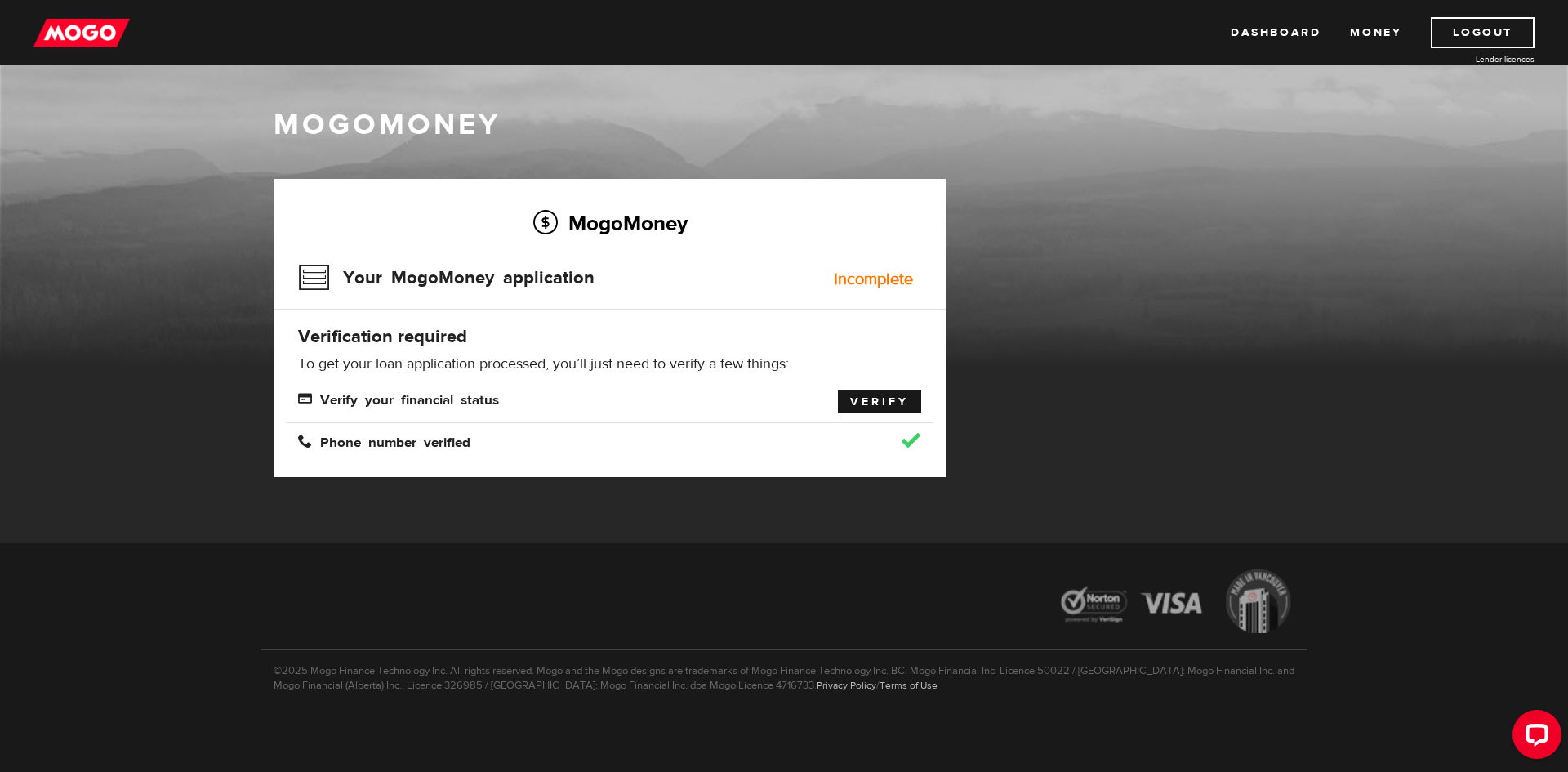
click at [904, 403] on link "Verify" at bounding box center [879, 402] width 83 height 23
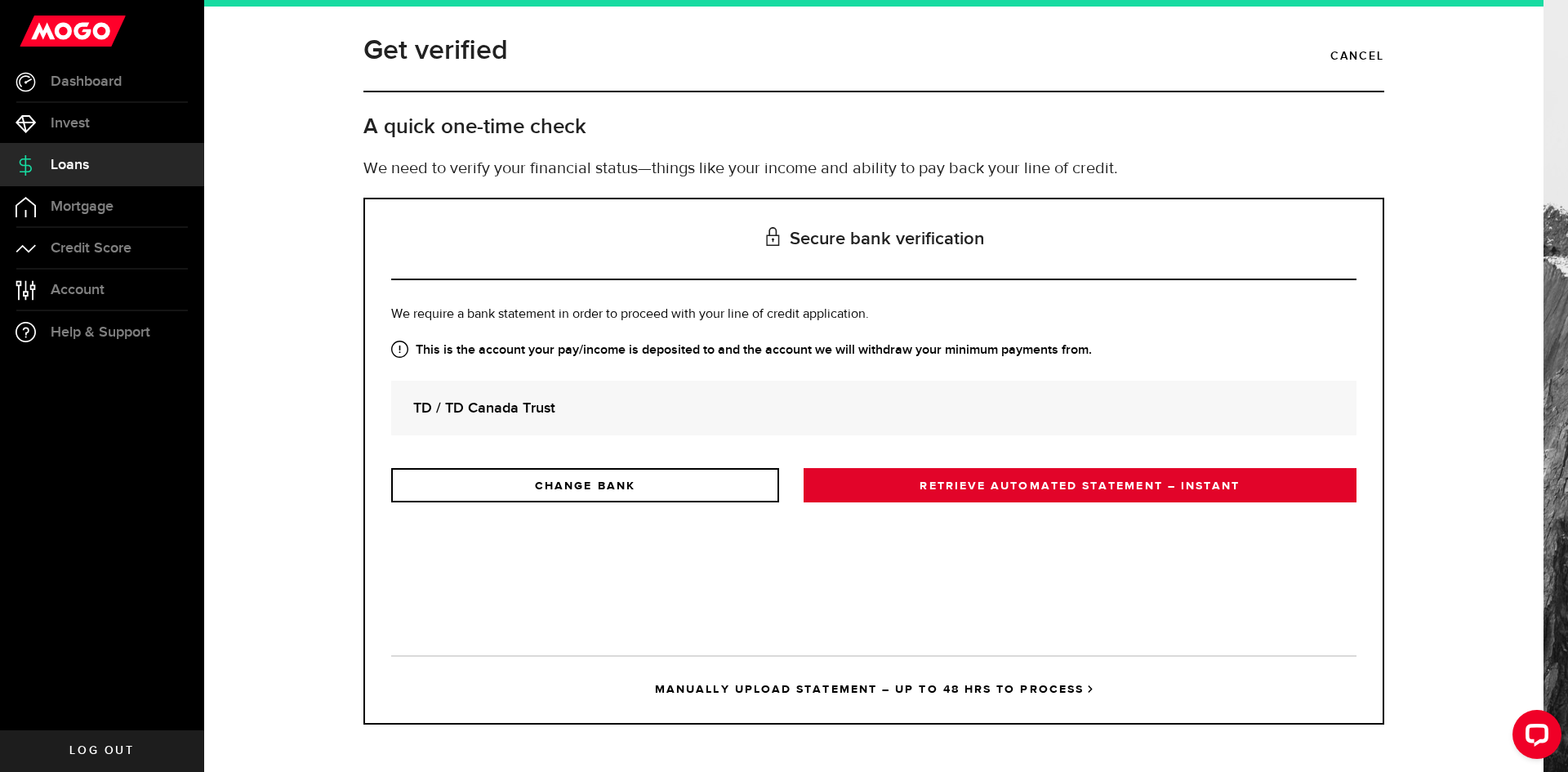
click at [938, 485] on link "RETRIEVE AUTOMATED STATEMENT – INSTANT" at bounding box center [1079, 484] width 553 height 34
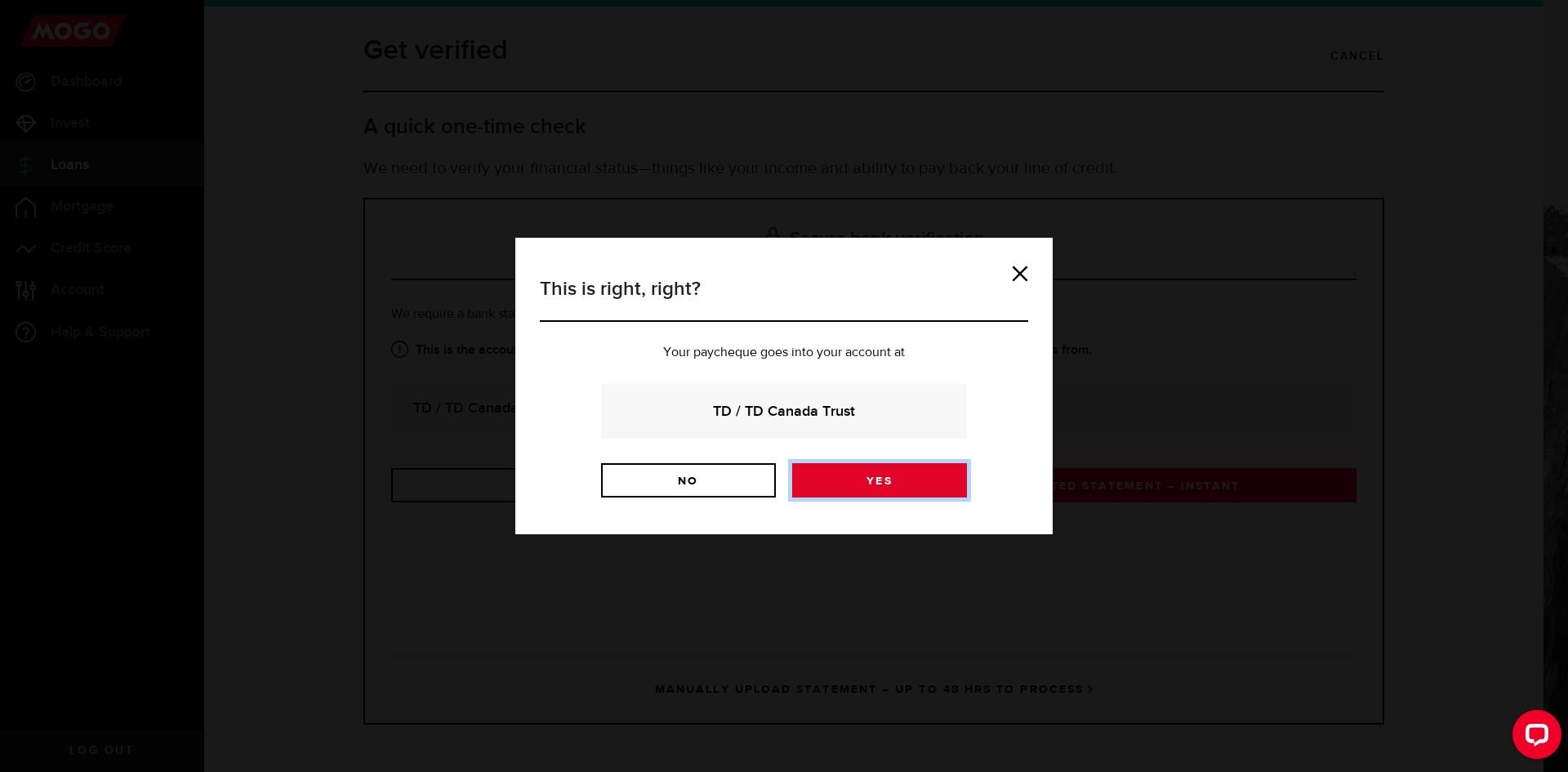
click at [933, 482] on link "Yes" at bounding box center [879, 480] width 175 height 34
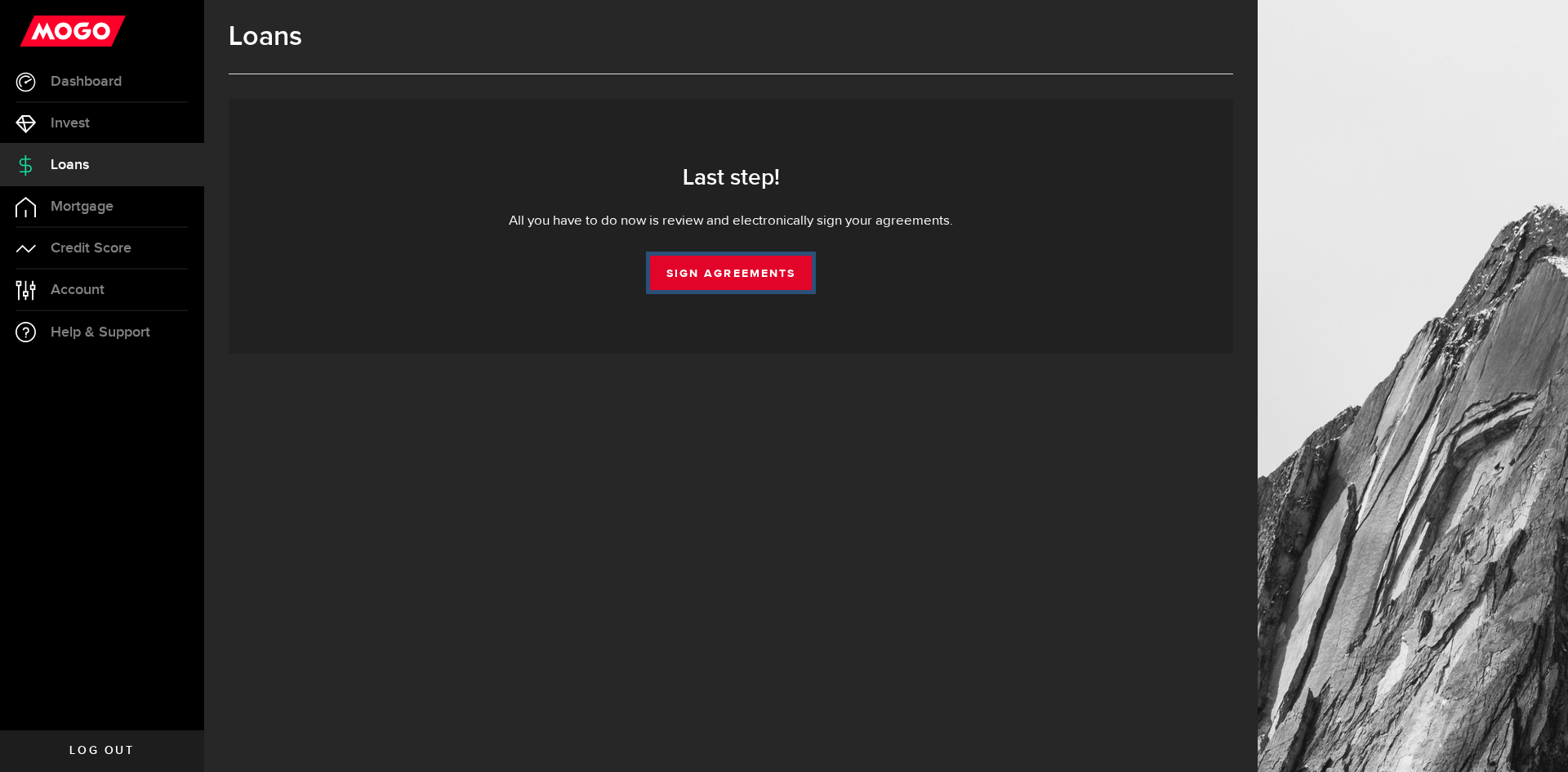
click at [791, 269] on link "Sign Agreements" at bounding box center [731, 273] width 162 height 34
